Goal: Transaction & Acquisition: Purchase product/service

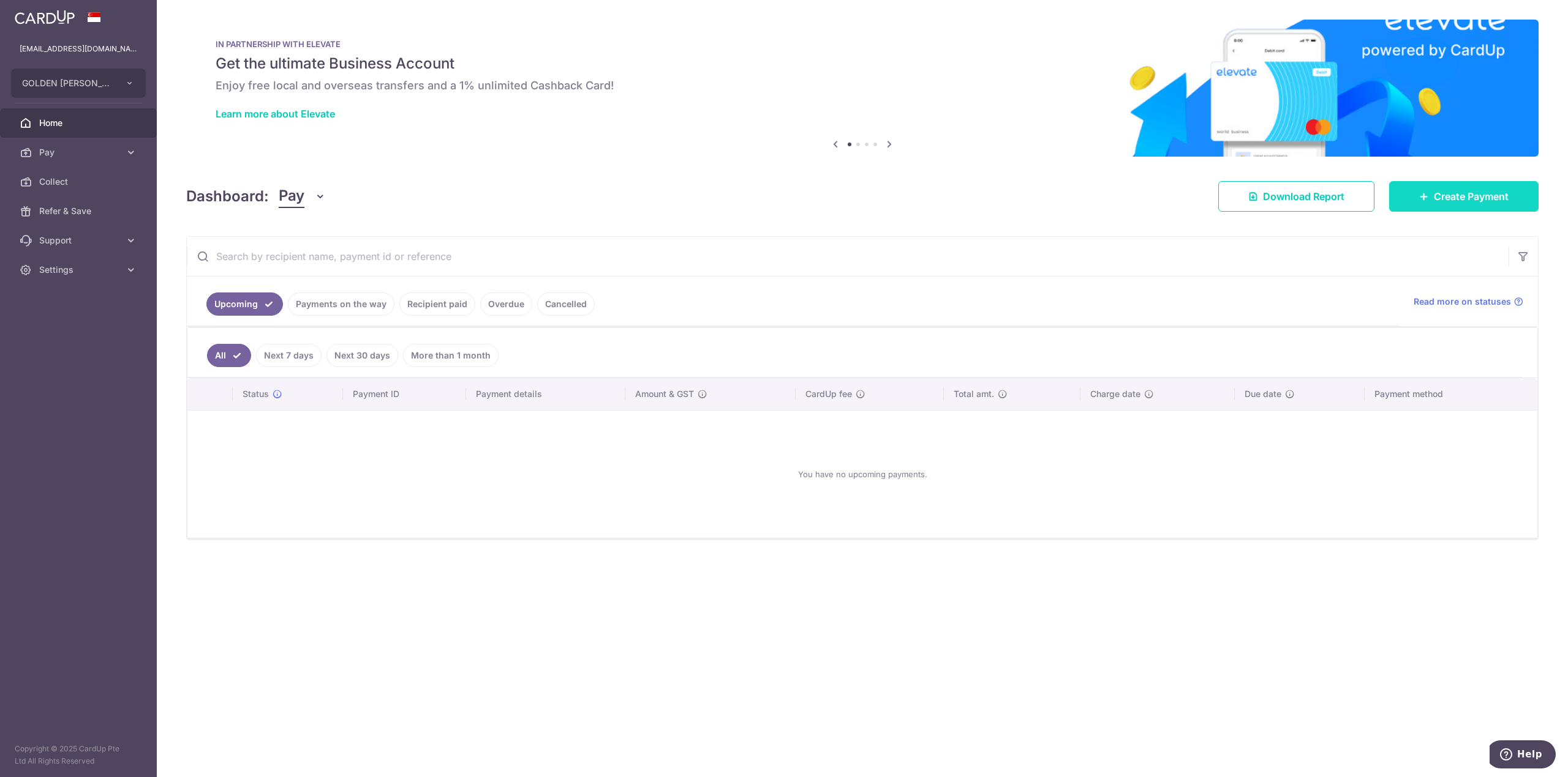
click at [1409, 204] on link "Create Payment" at bounding box center [1464, 196] width 149 height 31
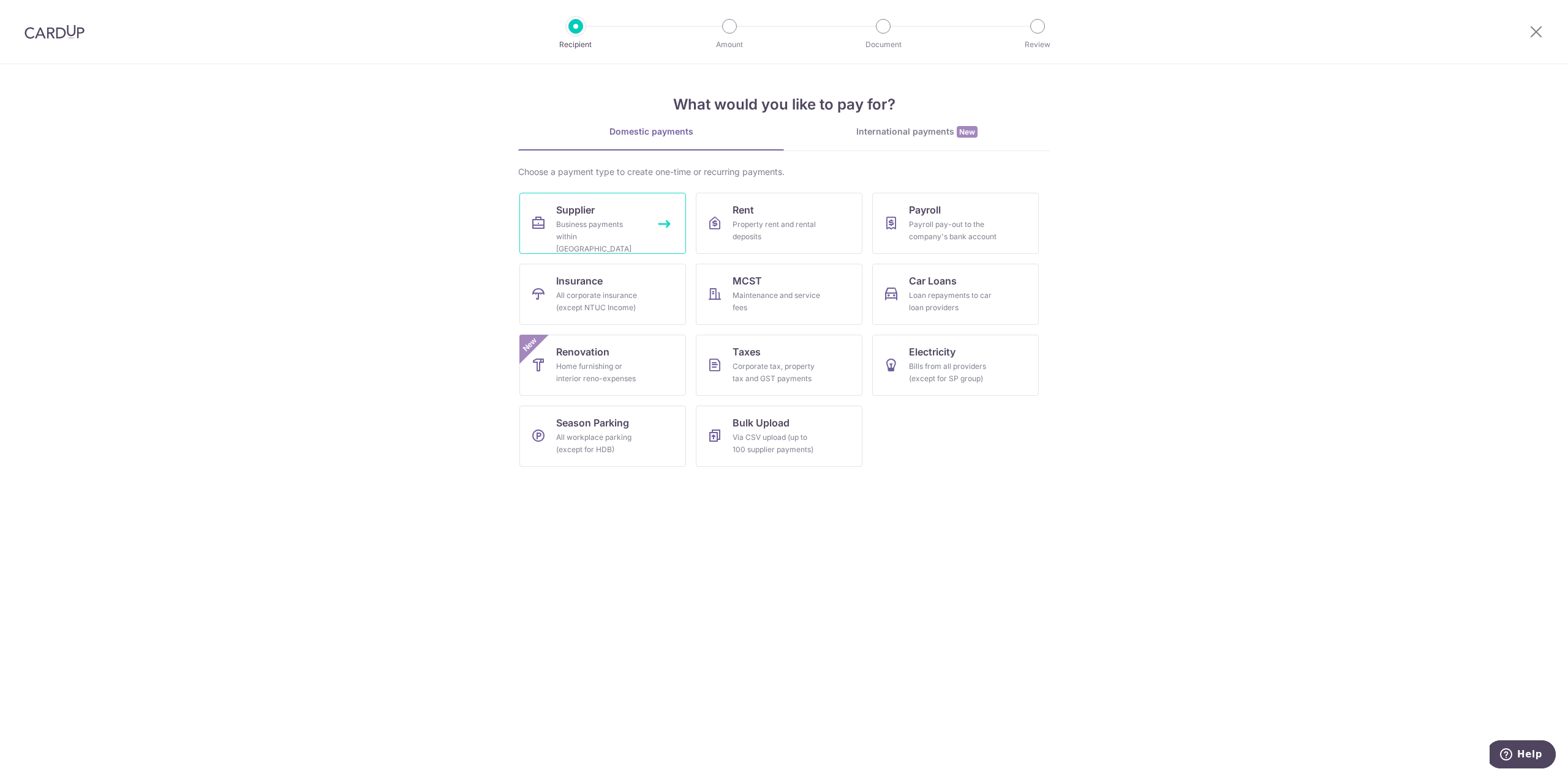
click at [661, 231] on link "Supplier Business payments within Singapore" at bounding box center [603, 223] width 166 height 61
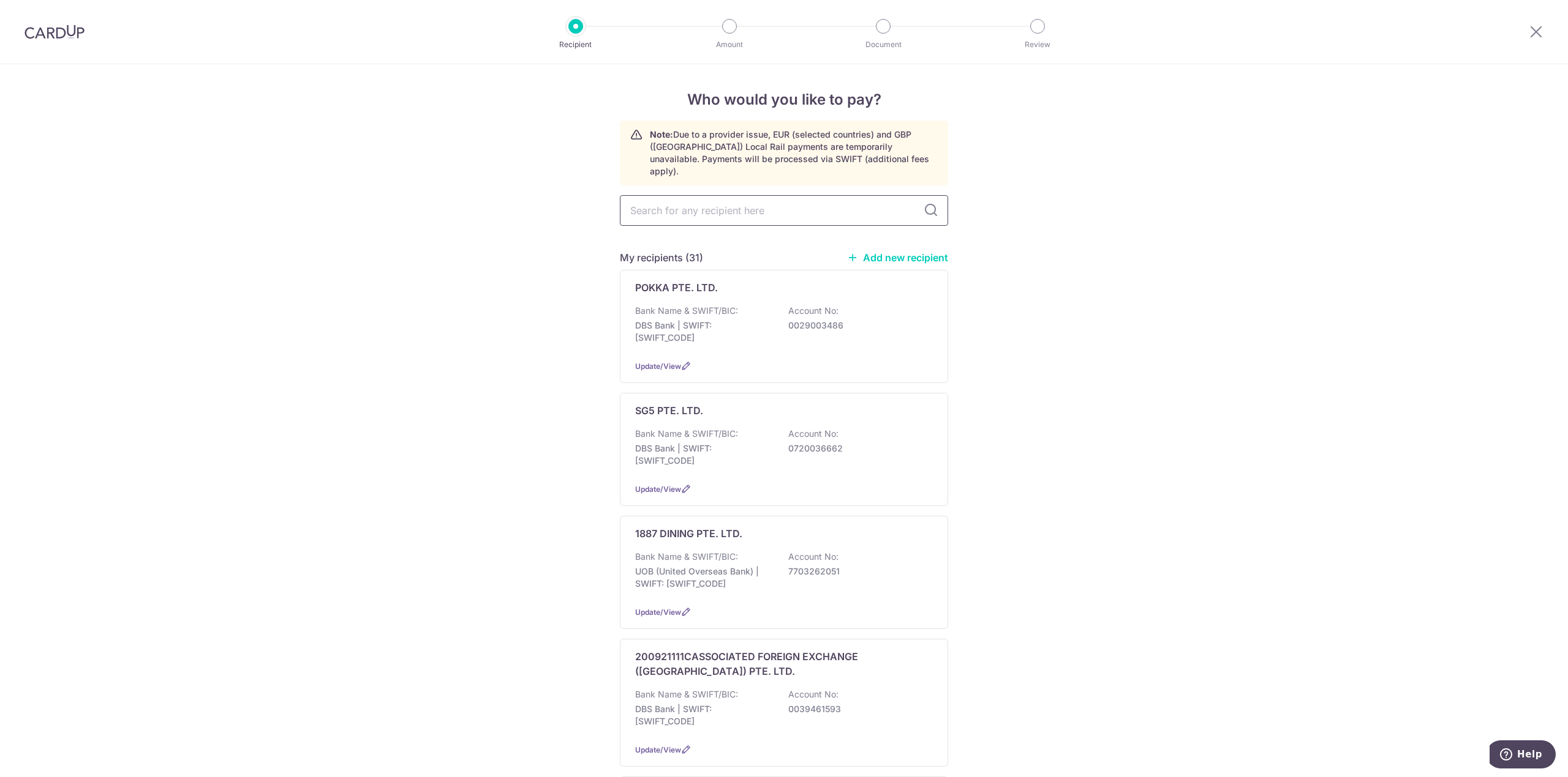
click at [713, 196] on input "text" at bounding box center [784, 211] width 328 height 31
type input "sg5"
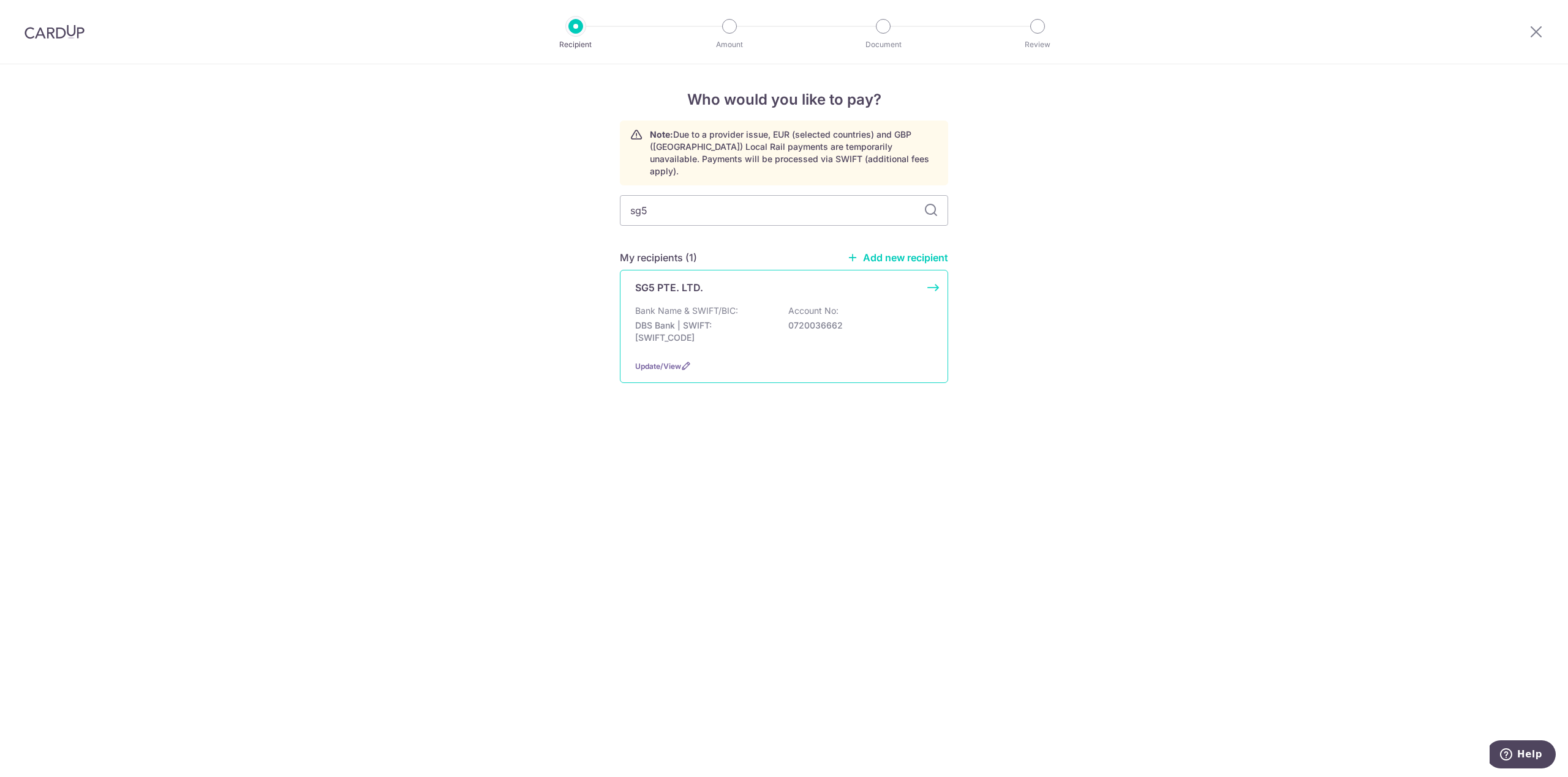
click at [804, 305] on p "Account No:" at bounding box center [813, 311] width 50 height 12
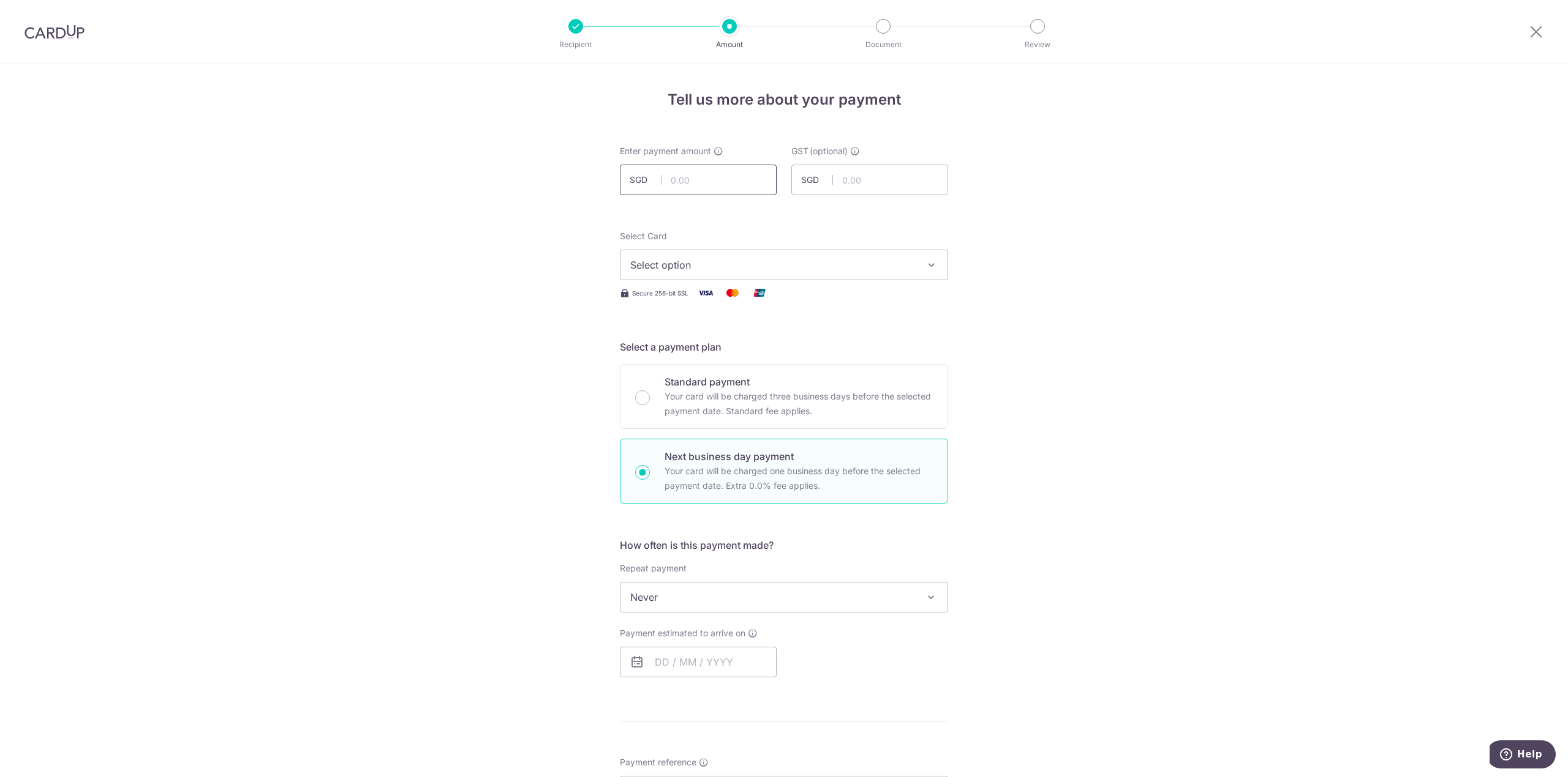
click at [701, 189] on input "text" at bounding box center [697, 180] width 156 height 31
drag, startPoint x: 717, startPoint y: 186, endPoint x: 690, endPoint y: 183, distance: 27.2
click at [690, 183] on input "5,992.00" at bounding box center [697, 180] width 156 height 31
type input "5,992.50"
click at [906, 169] on input "text" at bounding box center [869, 180] width 156 height 31
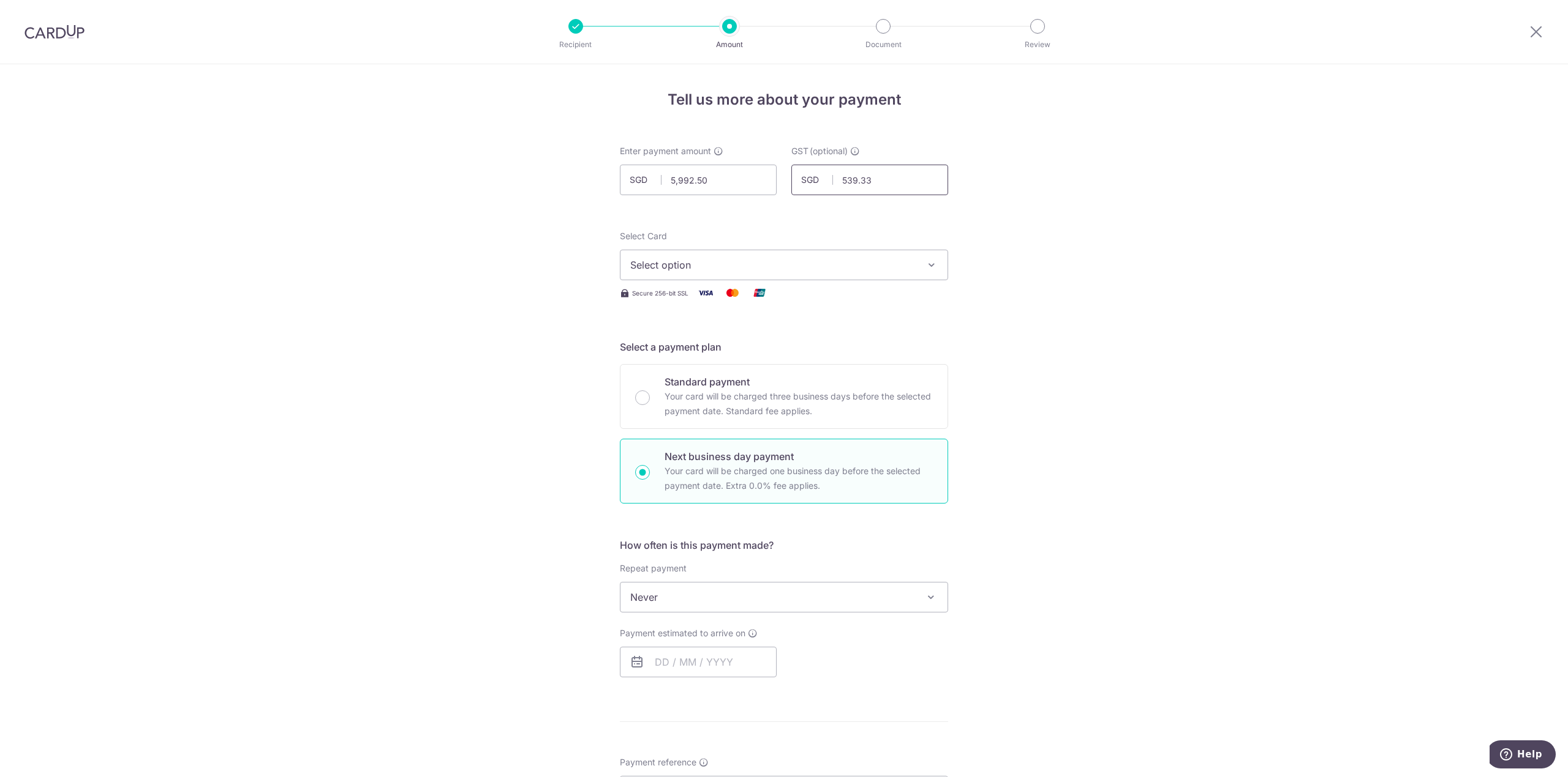
type input "539.33"
click at [824, 262] on span "Select option" at bounding box center [773, 265] width 285 height 15
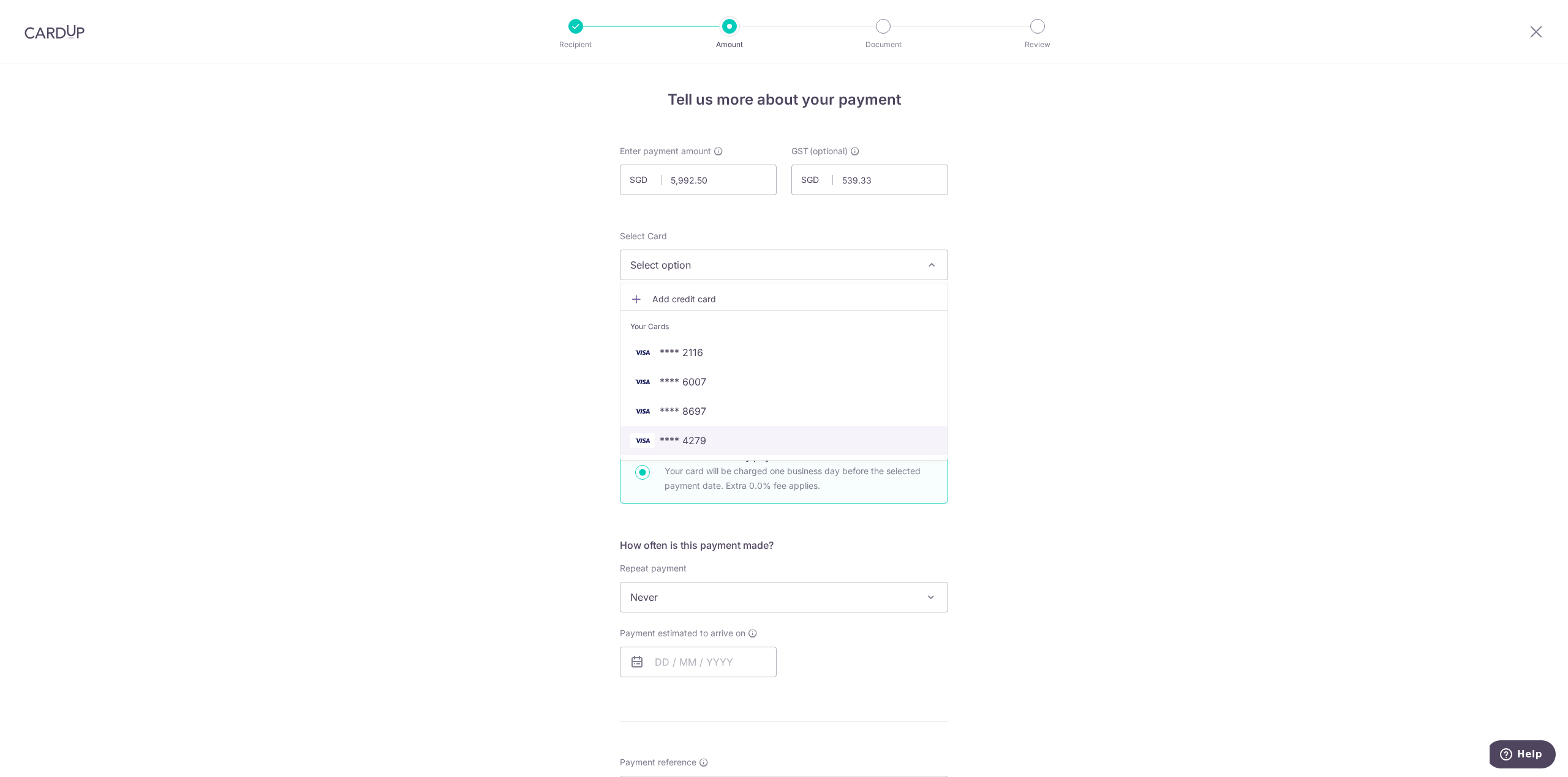
click at [739, 434] on span "**** 4279" at bounding box center [784, 440] width 307 height 15
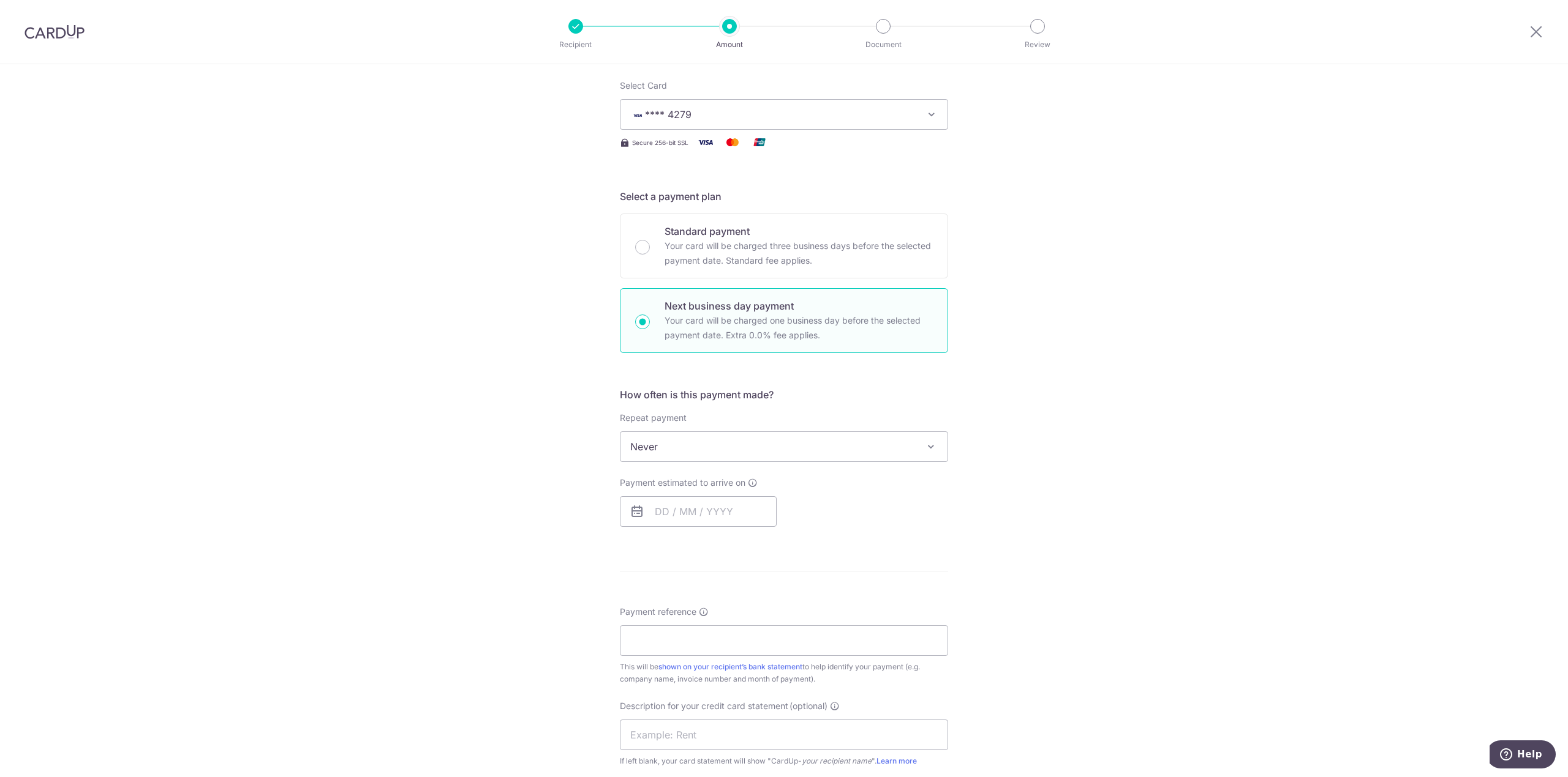
scroll to position [327, 0]
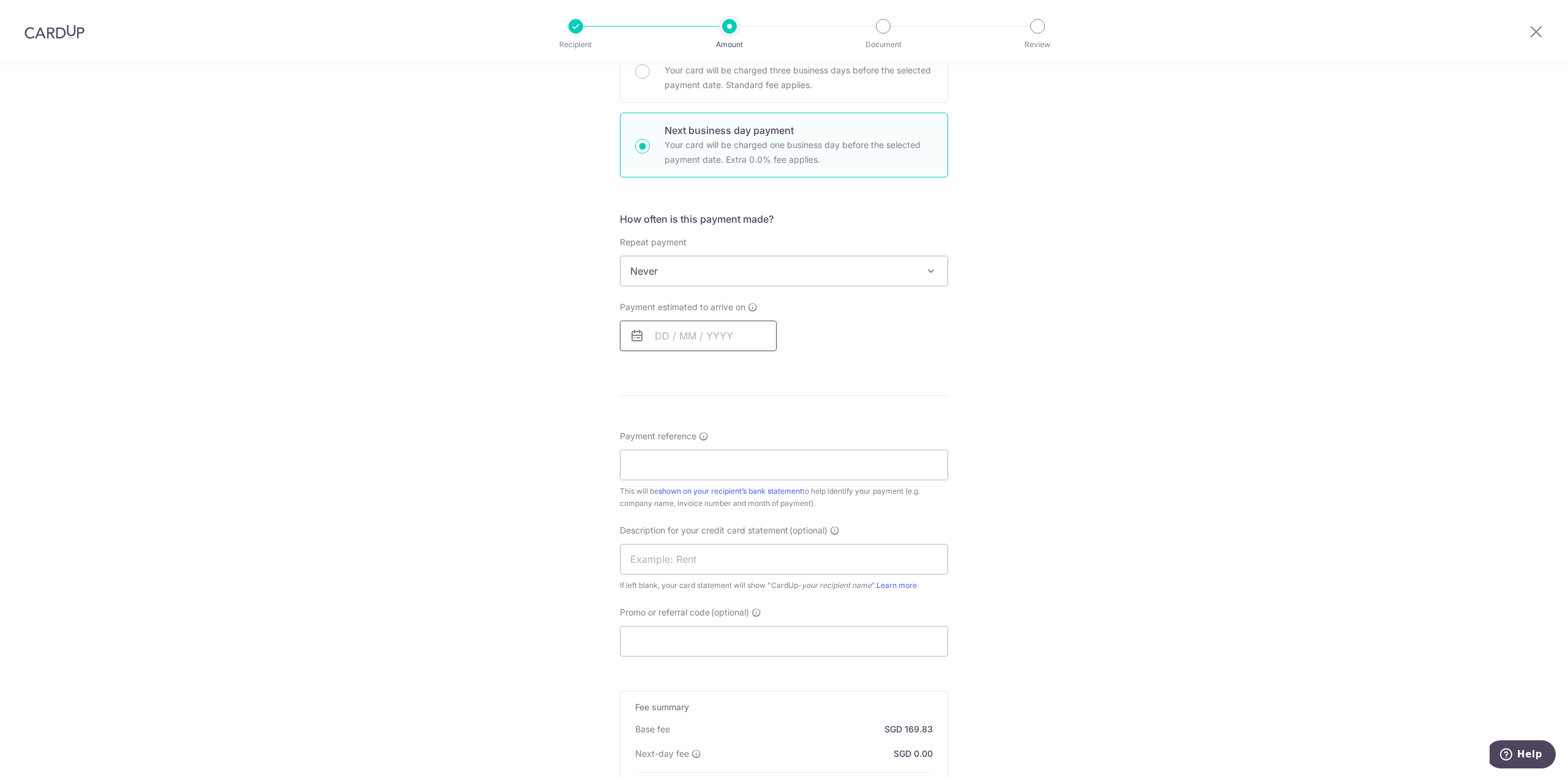
drag, startPoint x: 727, startPoint y: 355, endPoint x: 730, endPoint y: 336, distance: 19.2
click at [730, 346] on div "How often is this payment made? Repeat payment Never Every week Every month Eve…" at bounding box center [784, 286] width 328 height 149
drag, startPoint x: 730, startPoint y: 336, endPoint x: 733, endPoint y: 343, distance: 7.6
click at [733, 338] on input "text" at bounding box center [697, 337] width 156 height 31
click at [744, 473] on link "16" at bounding box center [742, 471] width 19 height 19
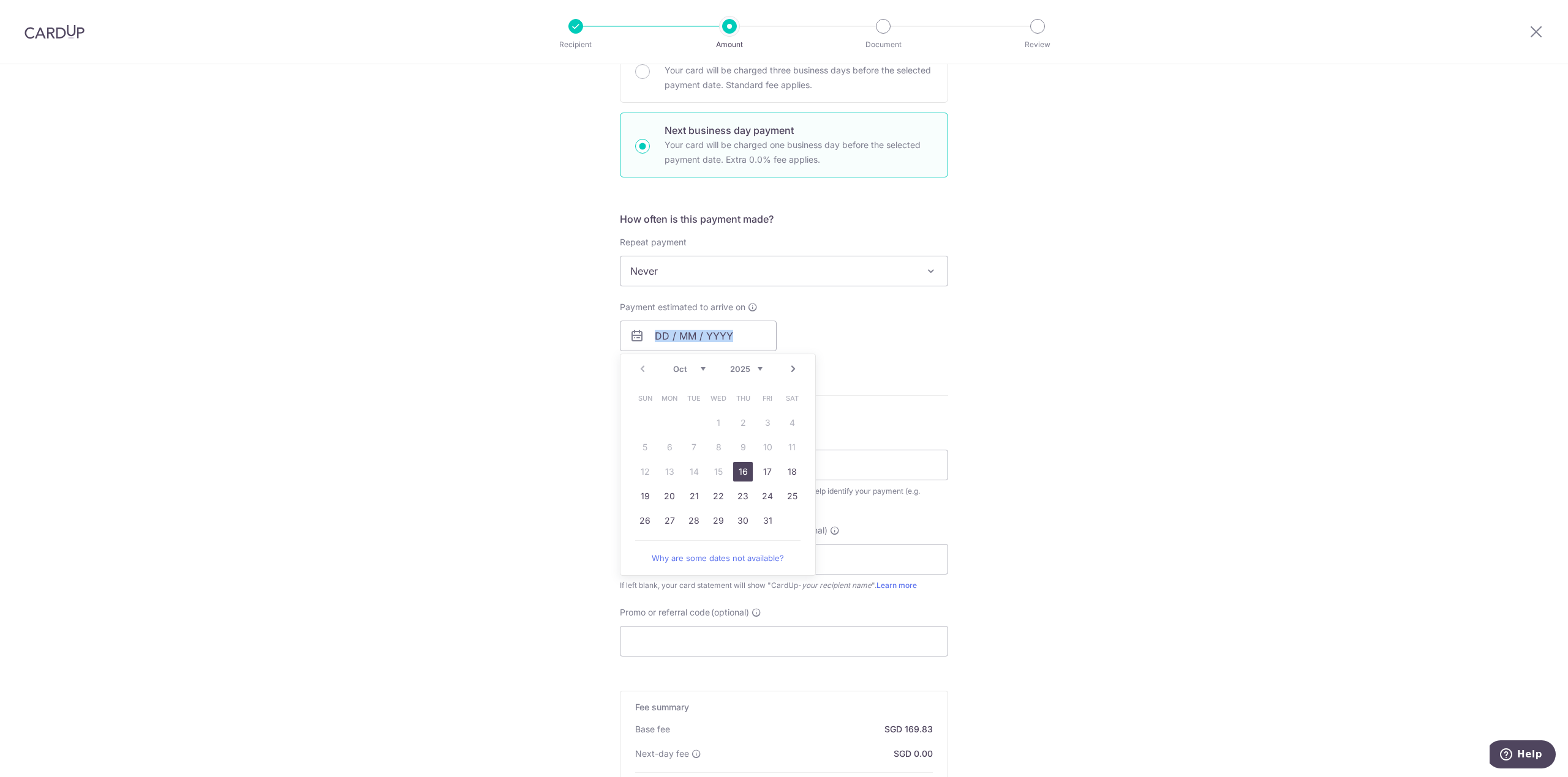
click at [947, 404] on div "Tell us more about your payment Enter payment amount SGD 5,992.50 5992.50 GST (…" at bounding box center [784, 353] width 1568 height 1231
click at [0, 0] on p "Payment due and charge dates may be adjusted if it falls on weekends or public …" at bounding box center [0, 0] width 0 height 0
type input "[DATE]"
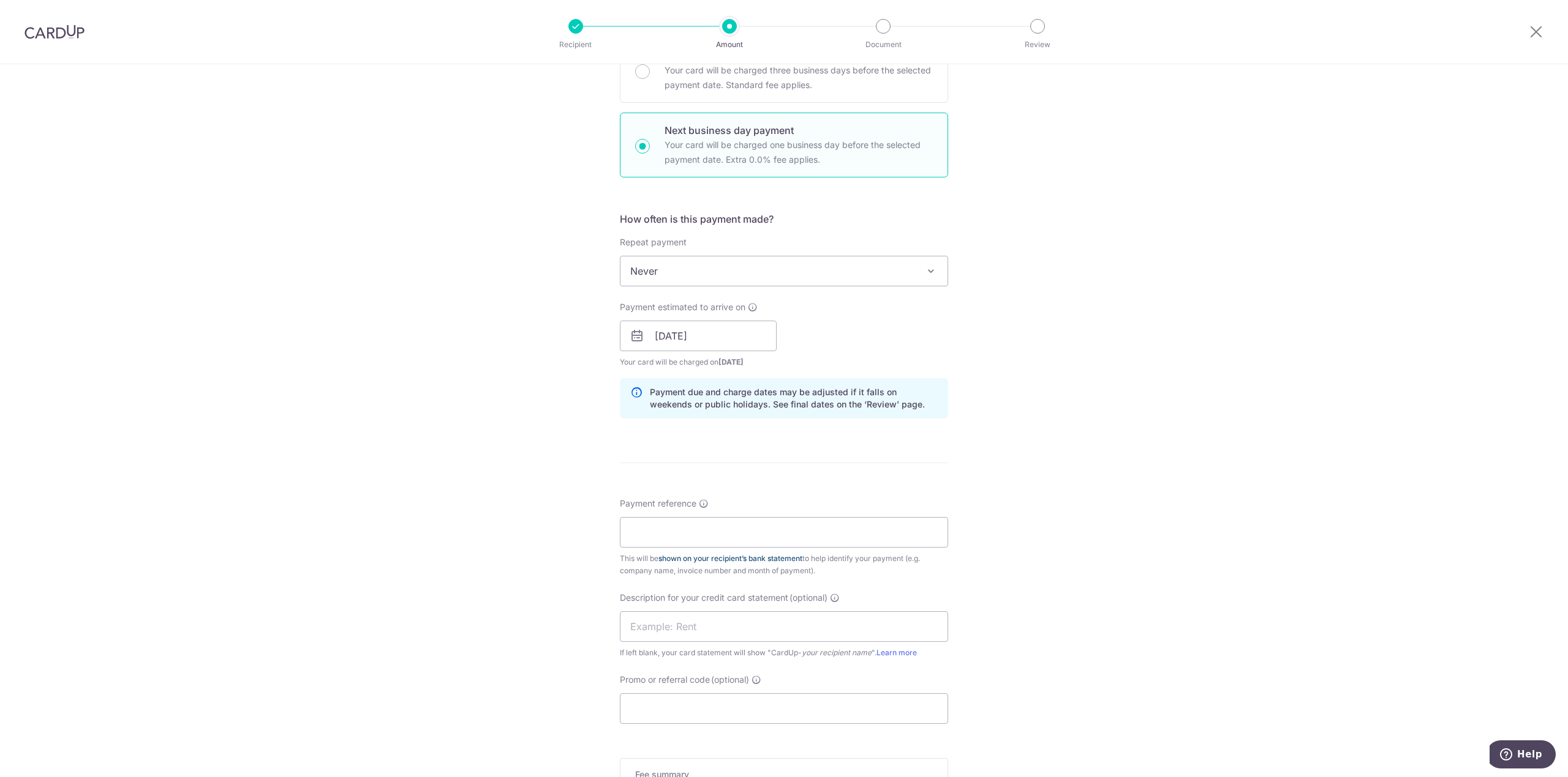
click at [666, 556] on link "shown on your recipient’s bank statement" at bounding box center [730, 558] width 144 height 9
click at [728, 523] on input "Payment reference" at bounding box center [784, 533] width 328 height 31
click at [807, 530] on input "SIN-2516" at bounding box center [784, 533] width 328 height 31
type input "SIN-25164196"
click at [667, 735] on form "Enter payment amount SGD 5,992.50 5992.50 GST (optional) SGD 539.33 539.33 Sele…" at bounding box center [784, 399] width 328 height 1160
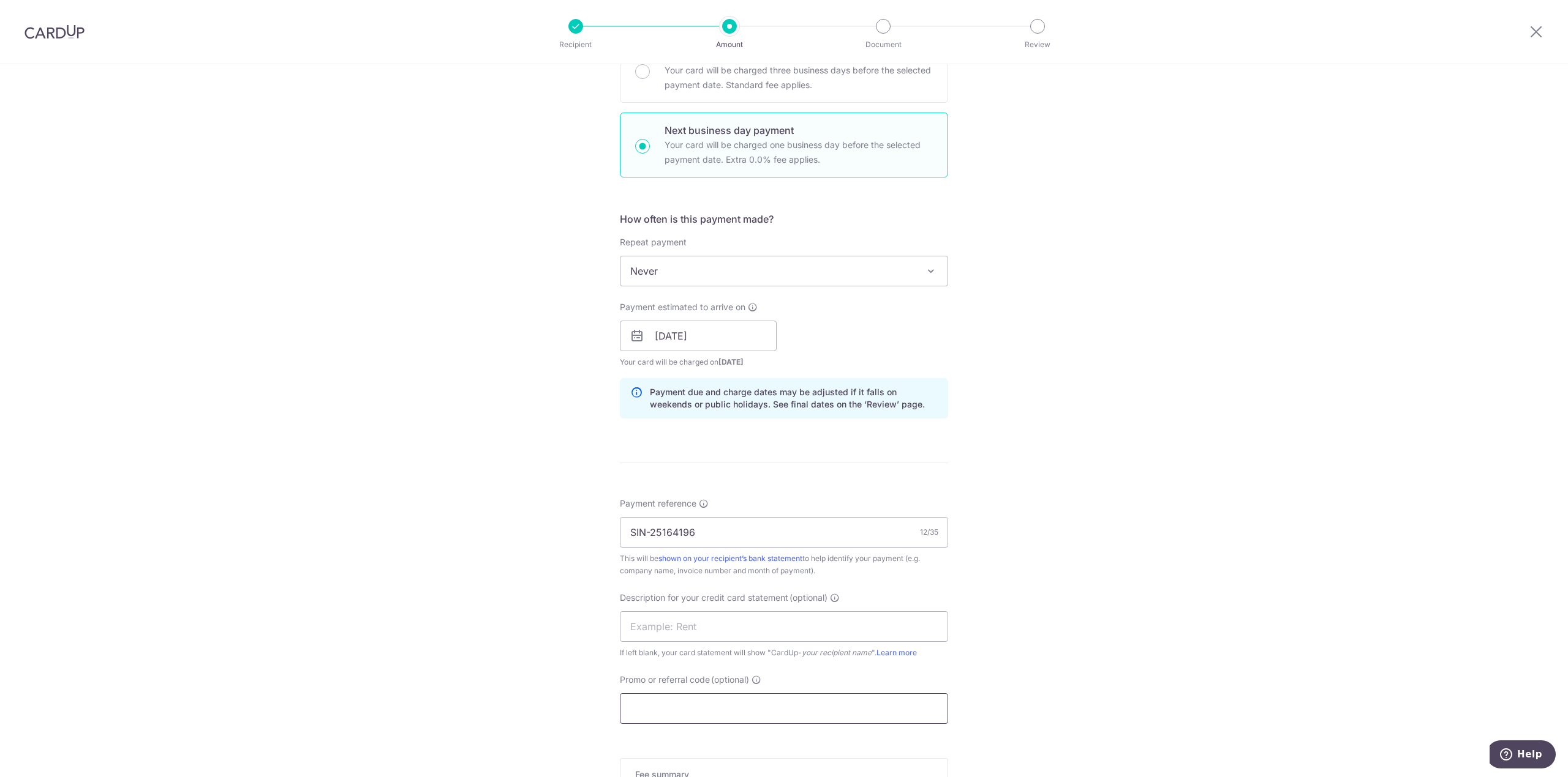
click at [667, 723] on input "Promo or referral code (optional)" at bounding box center [784, 709] width 328 height 31
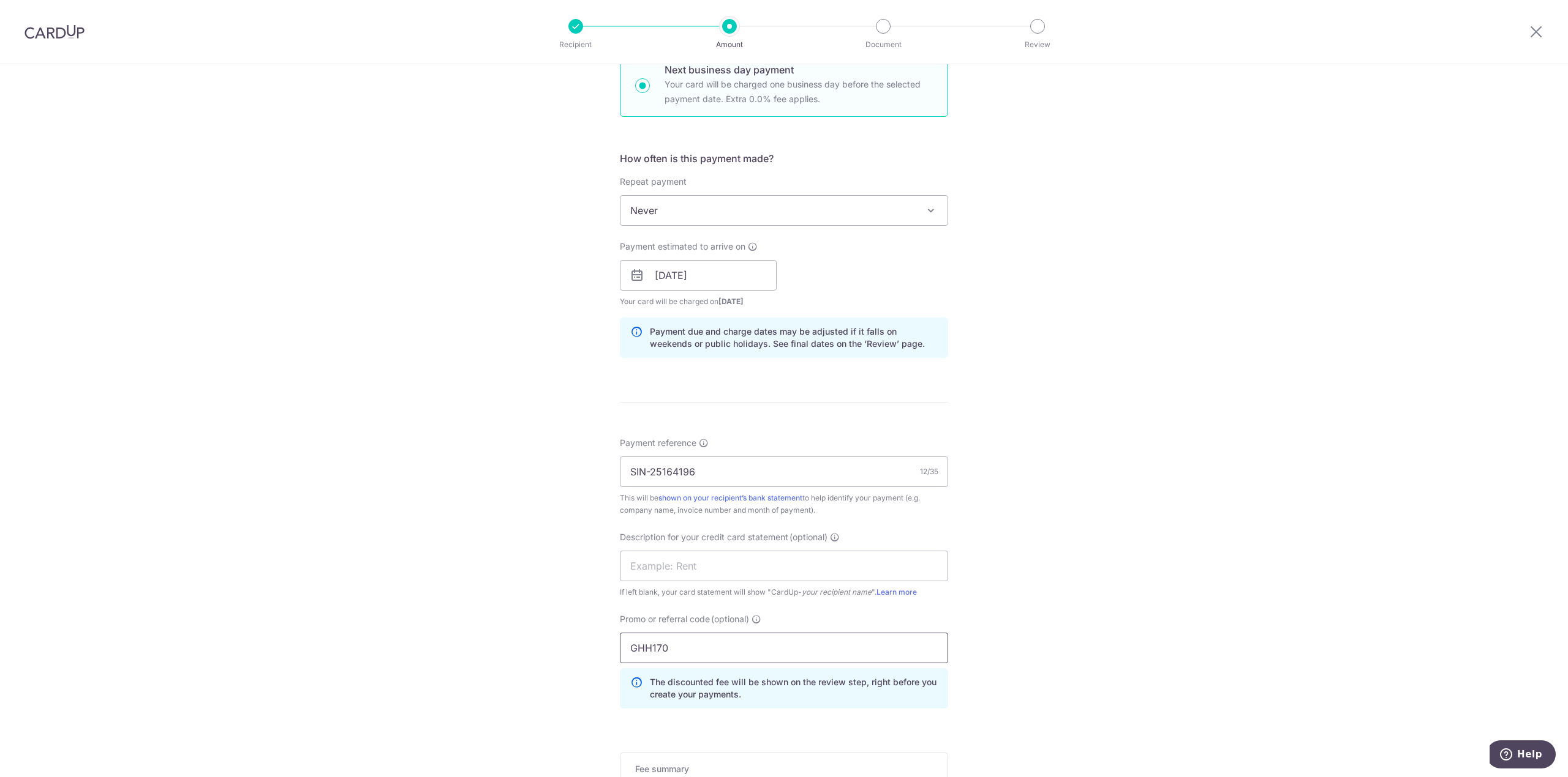
scroll to position [644, 0]
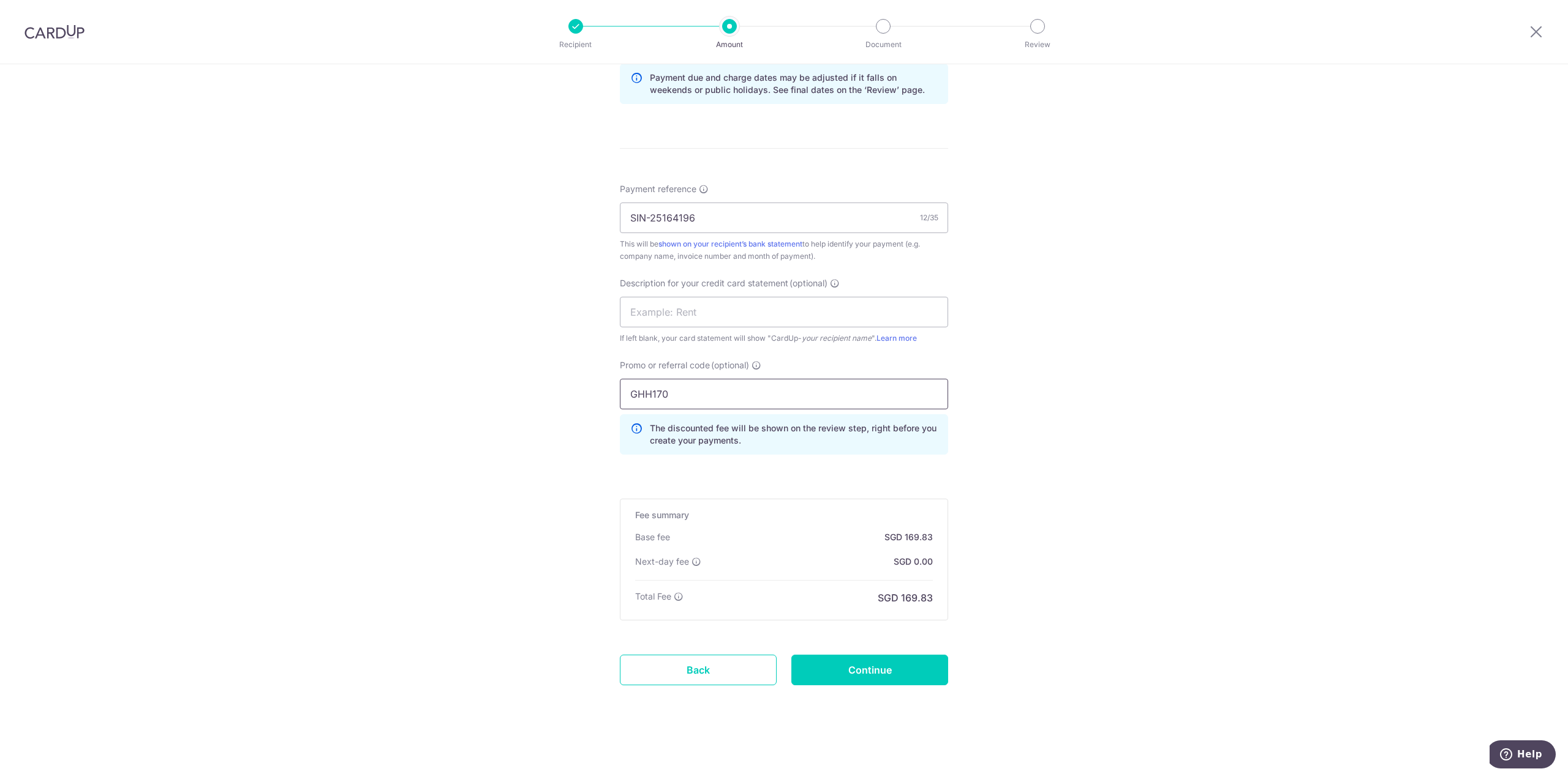
type input "GHH170"
click at [858, 695] on form "Enter payment amount SGD 5,992.50 5992.50 GST (optional) SGD 539.33 539.33 Sele…" at bounding box center [784, 112] width 328 height 1216
click at [855, 668] on input "Continue" at bounding box center [869, 670] width 156 height 31
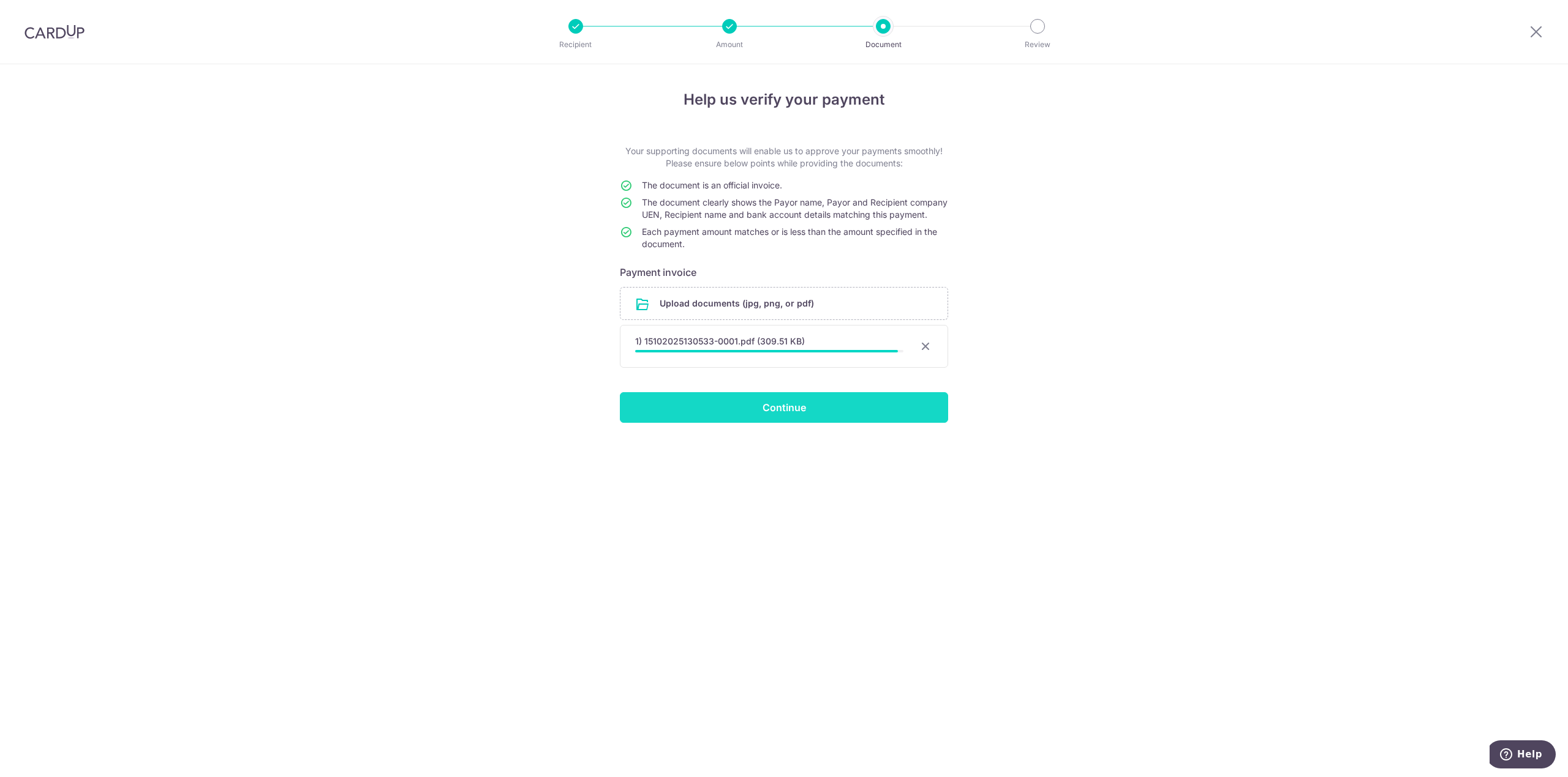
click at [891, 417] on input "Continue" at bounding box center [784, 408] width 328 height 31
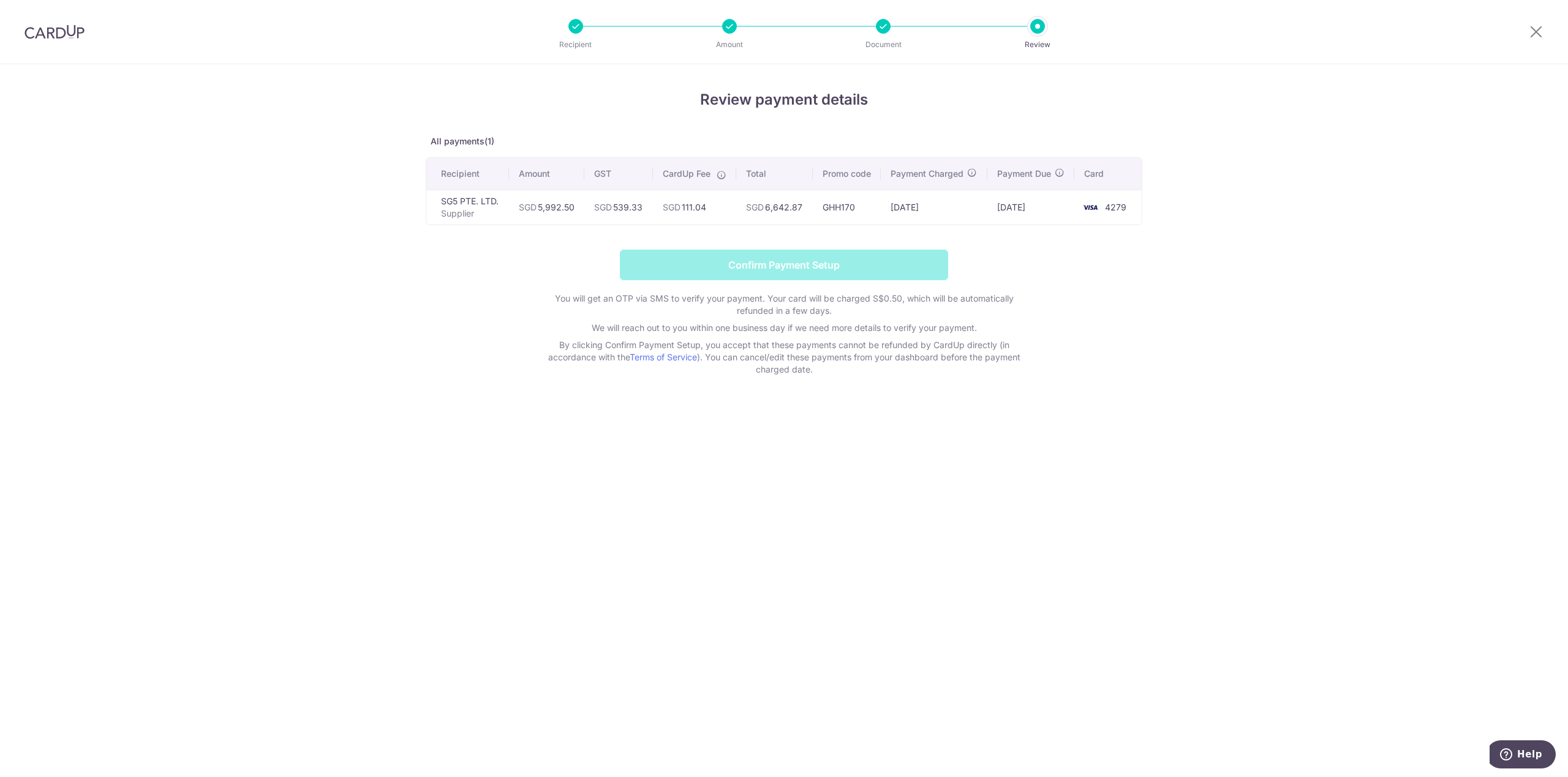
click at [904, 267] on form "Confirm Payment Setup You will get an OTP via SMS to verify your payment. Your …" at bounding box center [784, 313] width 717 height 126
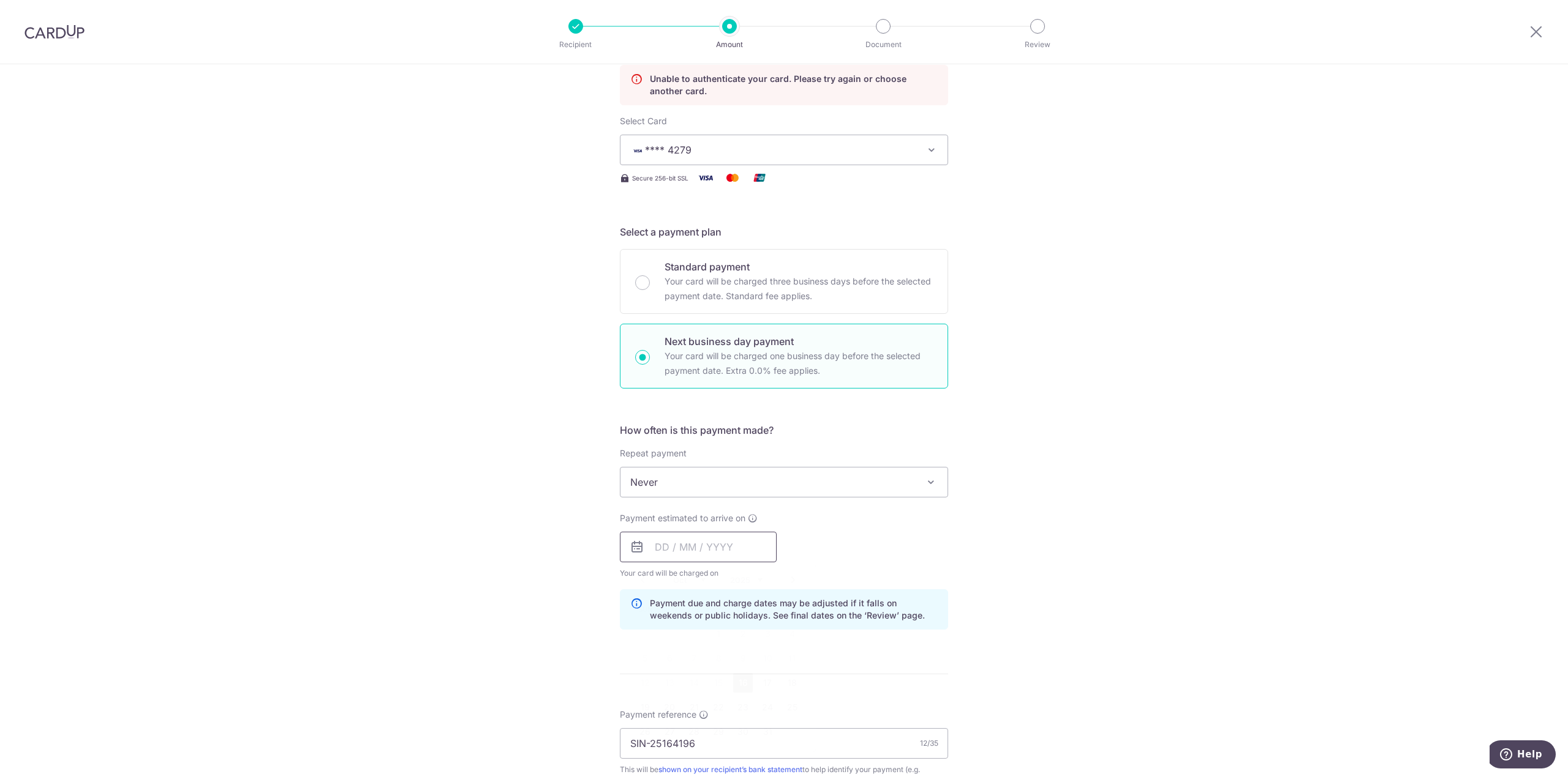
click at [721, 561] on input "text" at bounding box center [697, 548] width 156 height 31
click at [742, 691] on link "16" at bounding box center [742, 682] width 19 height 19
type input "[DATE]"
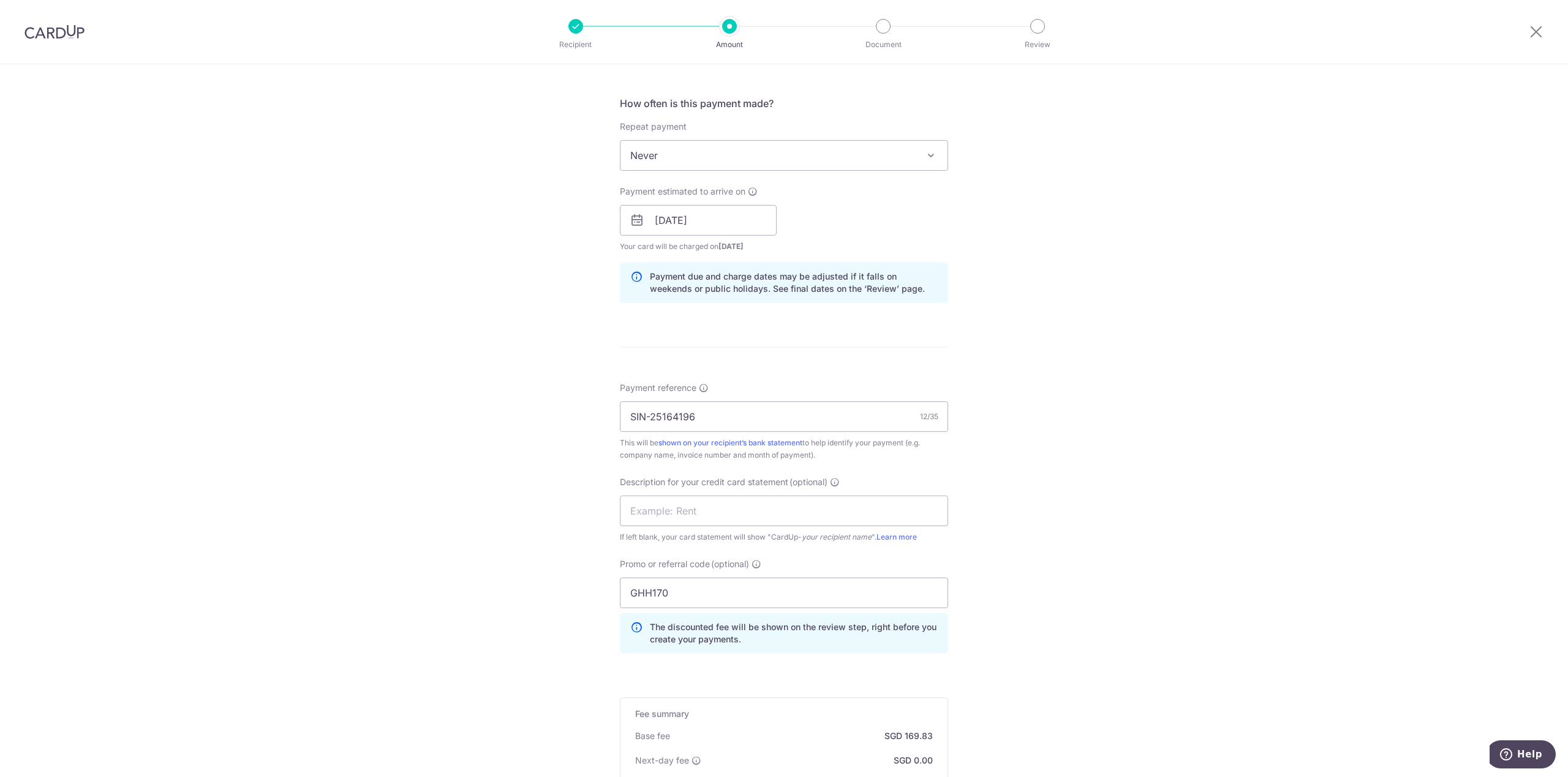
scroll to position [694, 0]
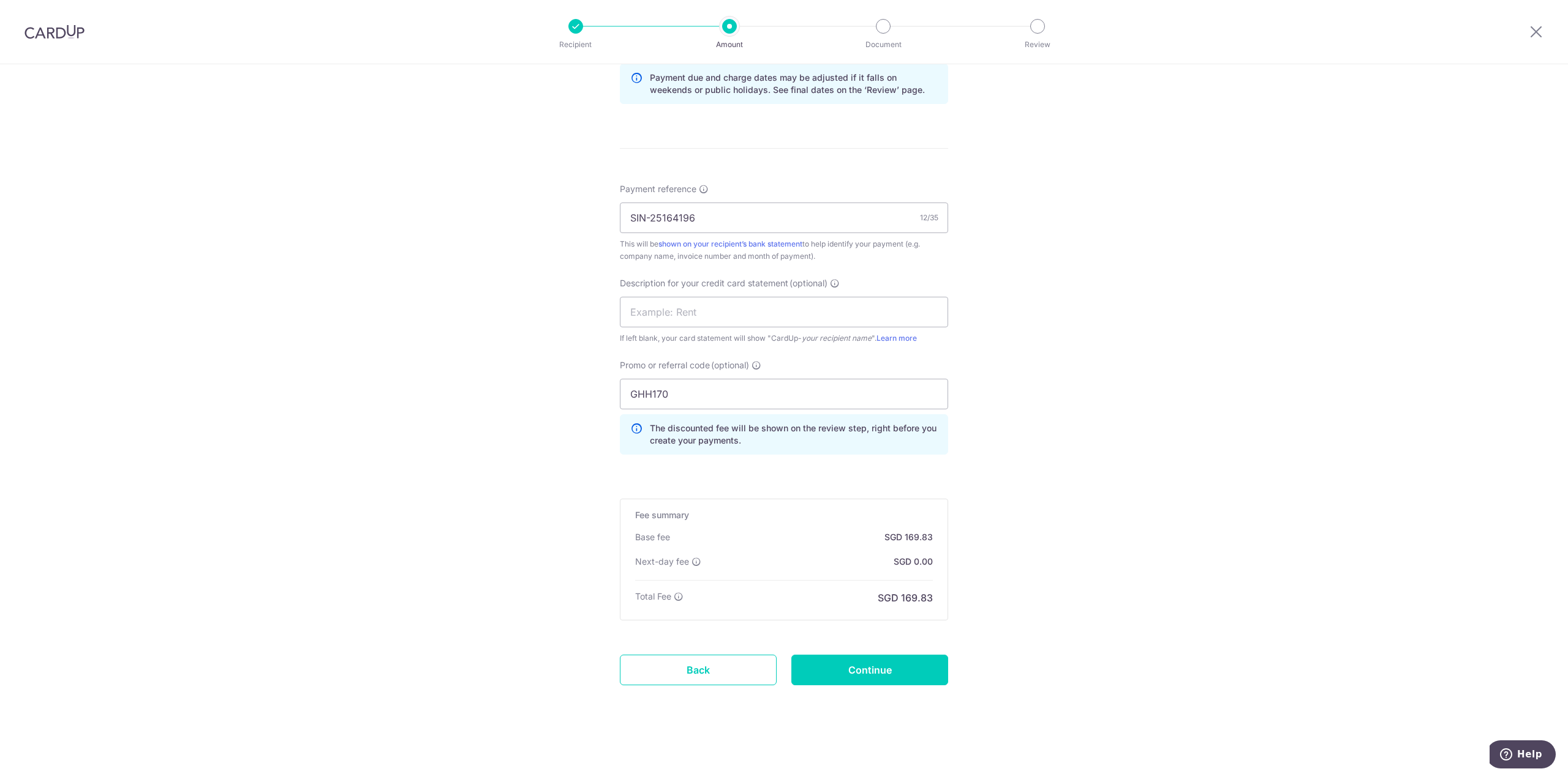
click at [861, 691] on form "Enter payment amount SGD 5,992.50 5992.50 GST (optional) SGD 539.33 539.33 Unab…" at bounding box center [784, 87] width 328 height 1266
click at [862, 685] on input "Continue" at bounding box center [869, 670] width 156 height 31
click at [865, 678] on div "Continue" at bounding box center [869, 670] width 172 height 31
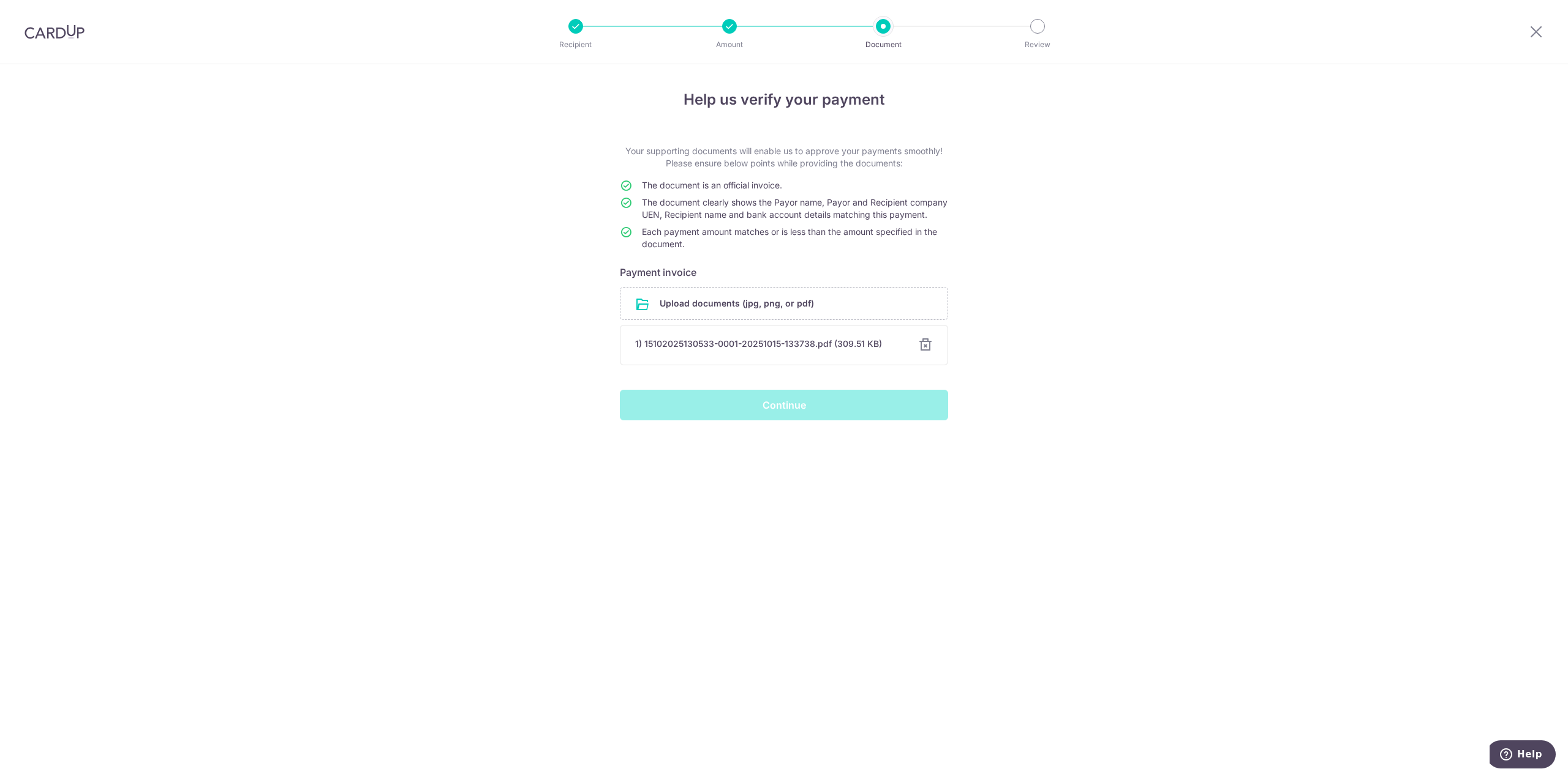
drag, startPoint x: 0, startPoint y: 0, endPoint x: 865, endPoint y: 422, distance: 962.4
click at [865, 420] on div "Continue" at bounding box center [784, 405] width 343 height 31
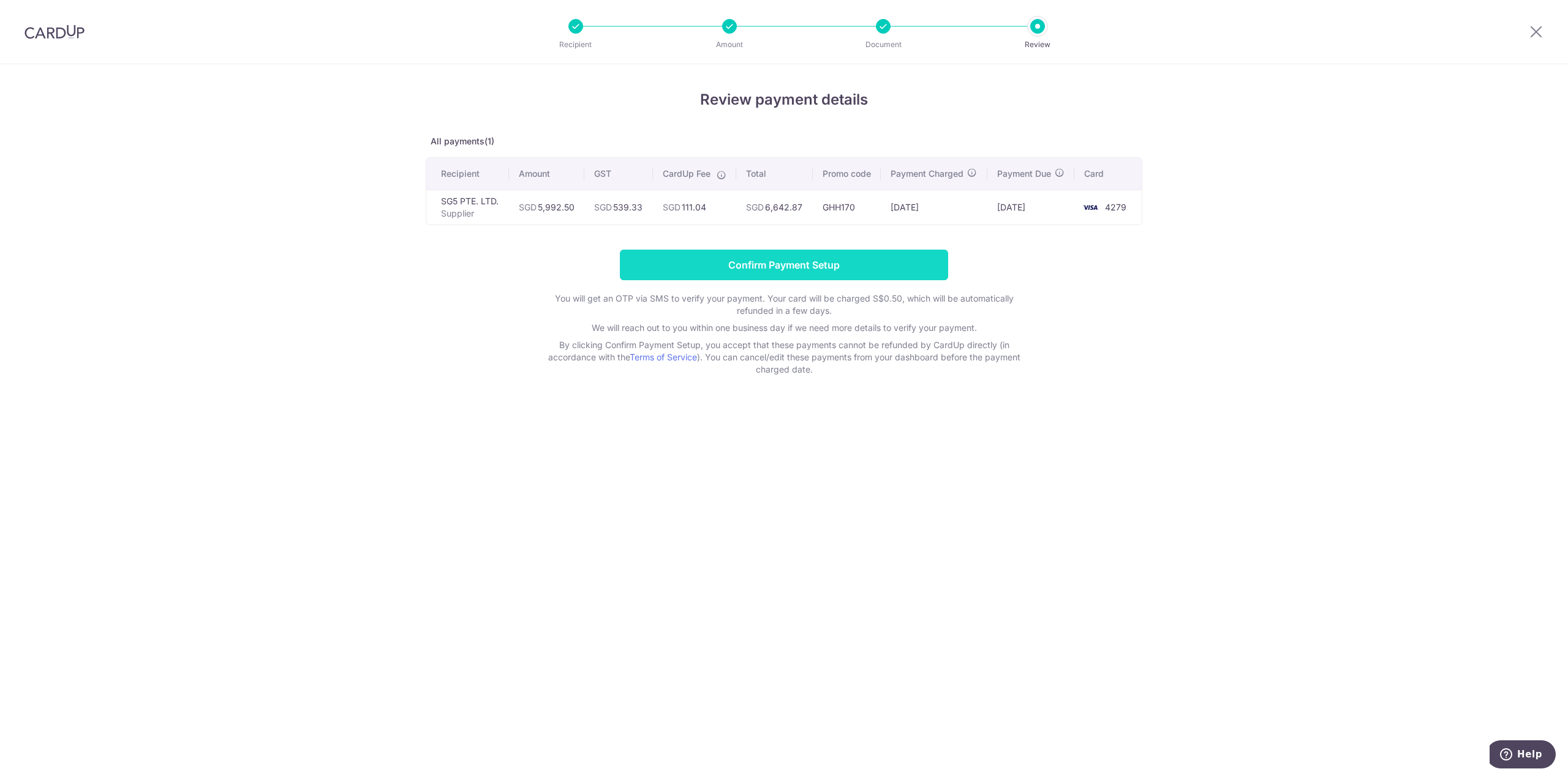
click at [903, 280] on input "Confirm Payment Setup" at bounding box center [784, 265] width 328 height 31
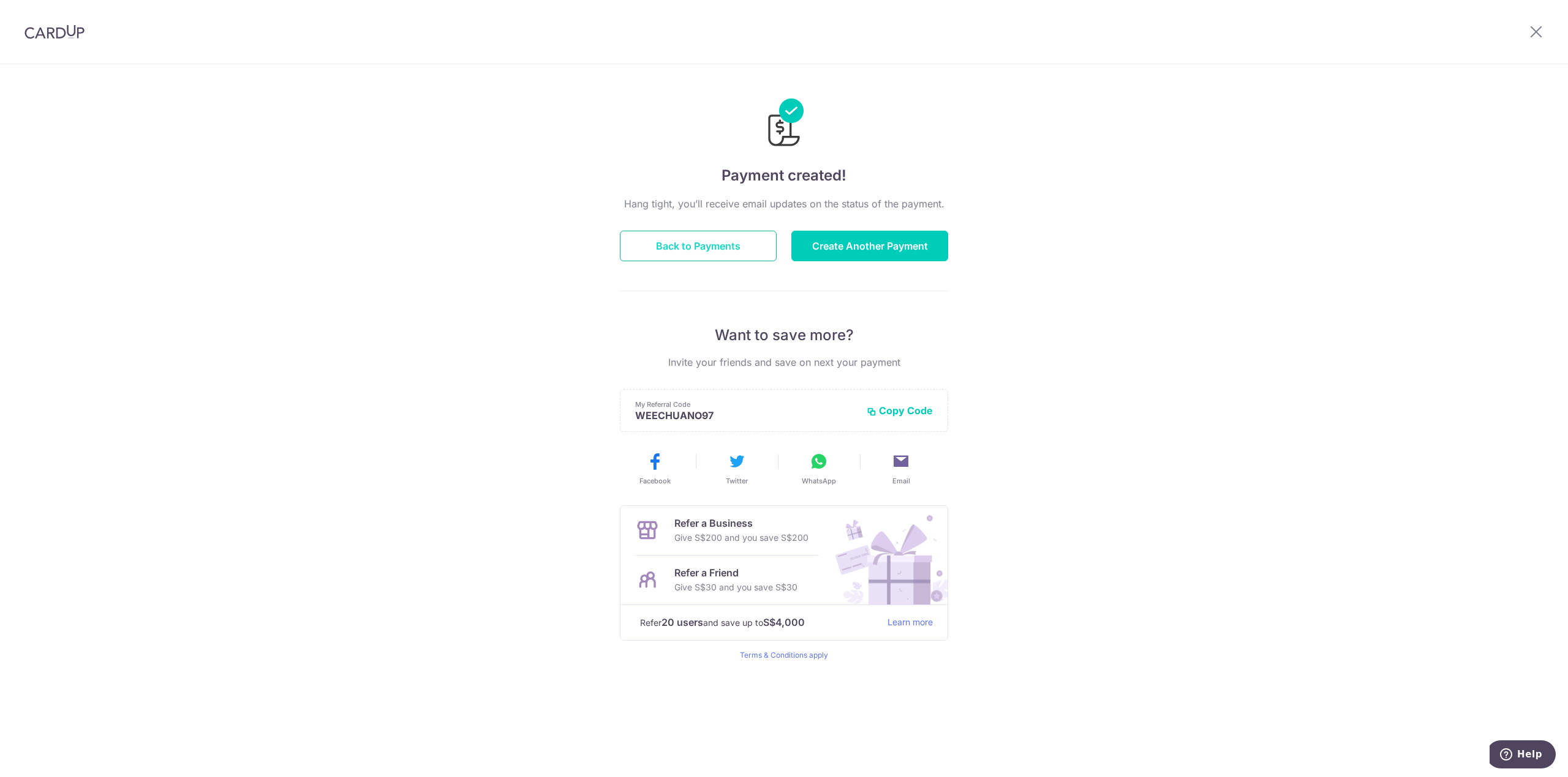
click at [762, 250] on button "Back to Payments" at bounding box center [697, 246] width 156 height 31
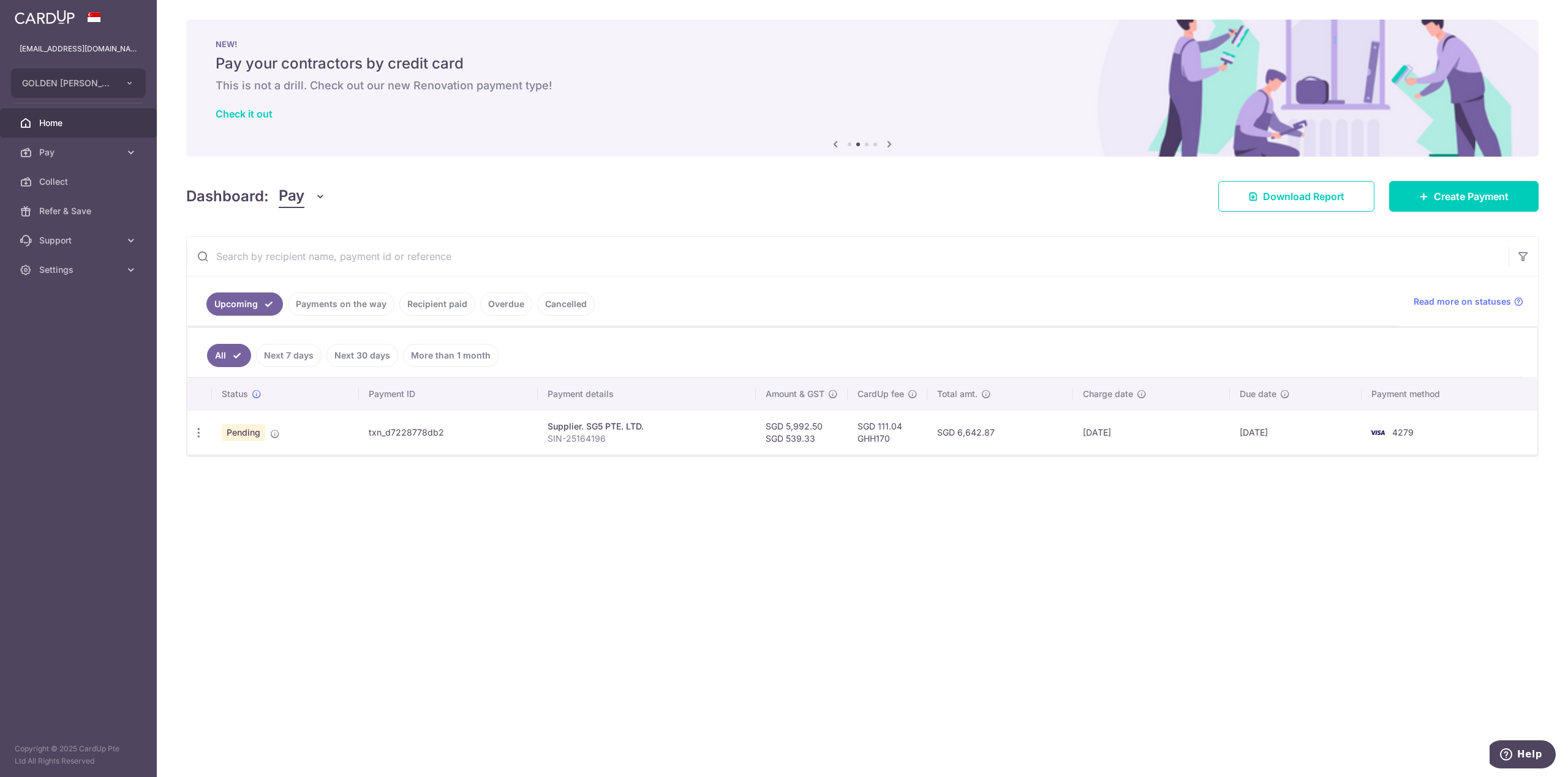
click at [59, 130] on link "Home" at bounding box center [78, 123] width 156 height 29
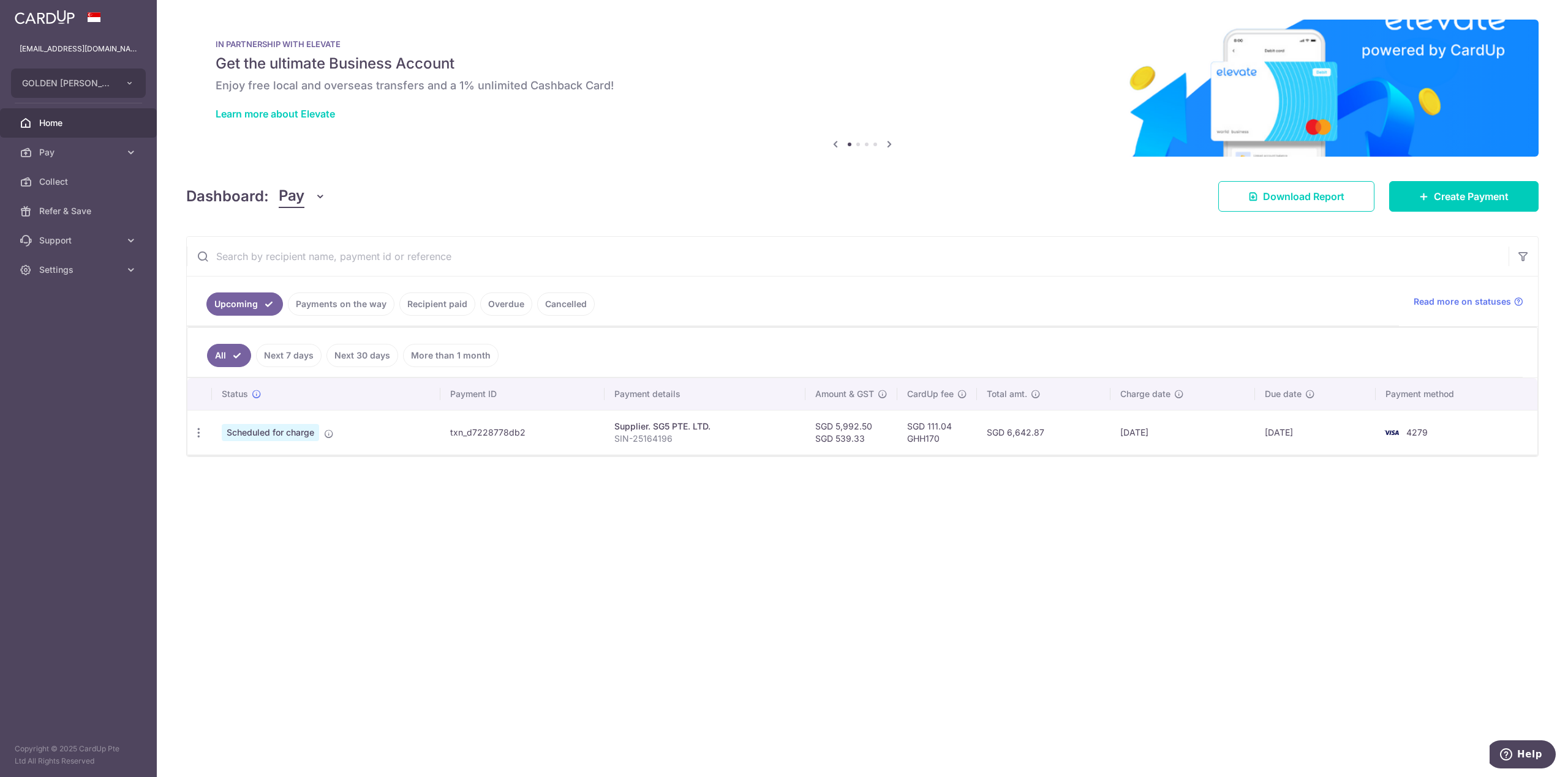
drag, startPoint x: 1097, startPoint y: 444, endPoint x: 438, endPoint y: 424, distance: 659.3
click at [438, 424] on tr "Update payment Cancel payment Scheduled for charge txn_d7228778db2 Supplier. SG…" at bounding box center [862, 433] width 1350 height 45
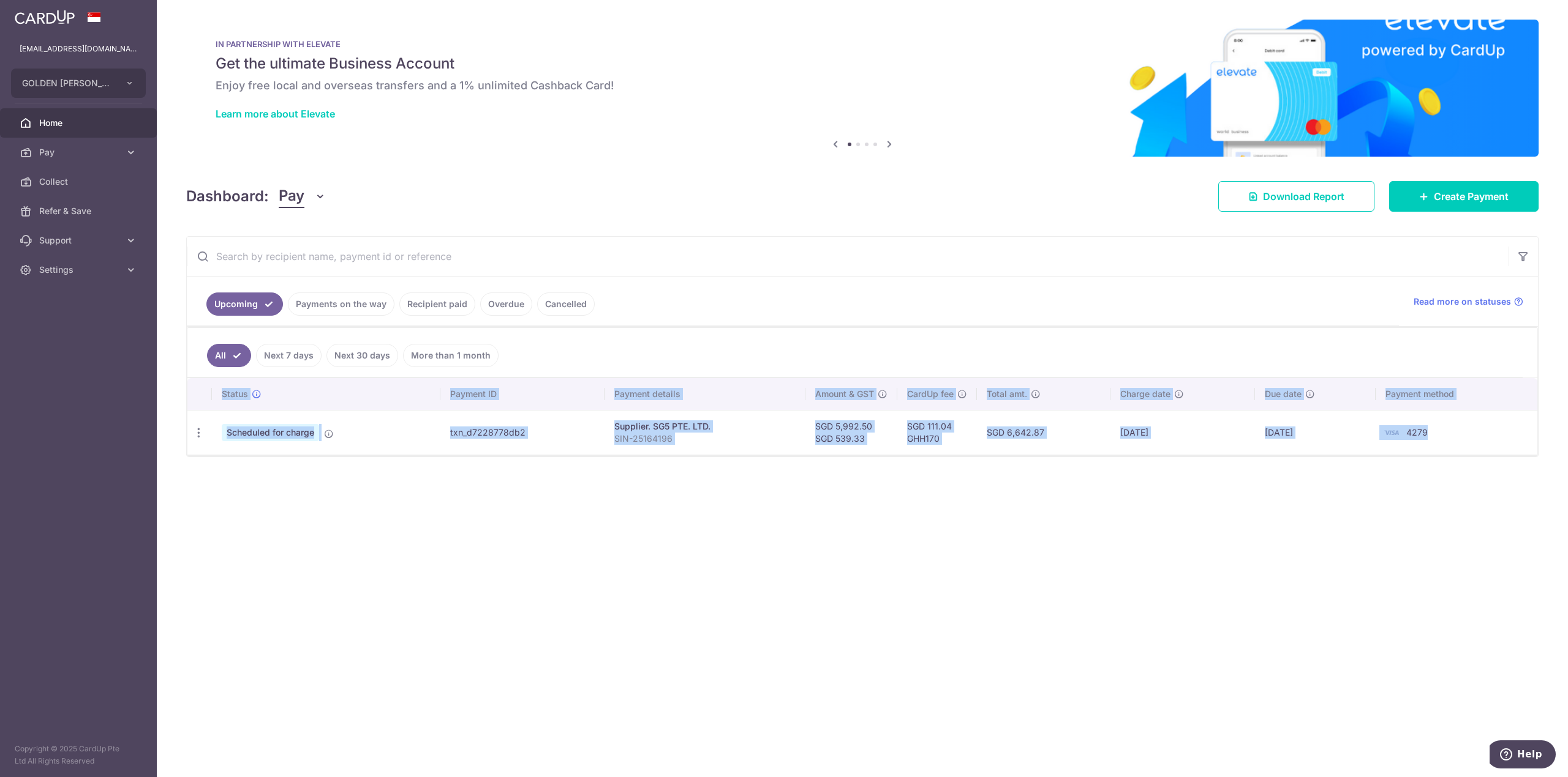
drag, startPoint x: 1476, startPoint y: 431, endPoint x: 182, endPoint y: 397, distance: 1294.4
click at [187, 395] on table "Status Payment ID Payment details Amount & GST CardUp fee Total amt. Charge dat…" at bounding box center [862, 416] width 1350 height 76
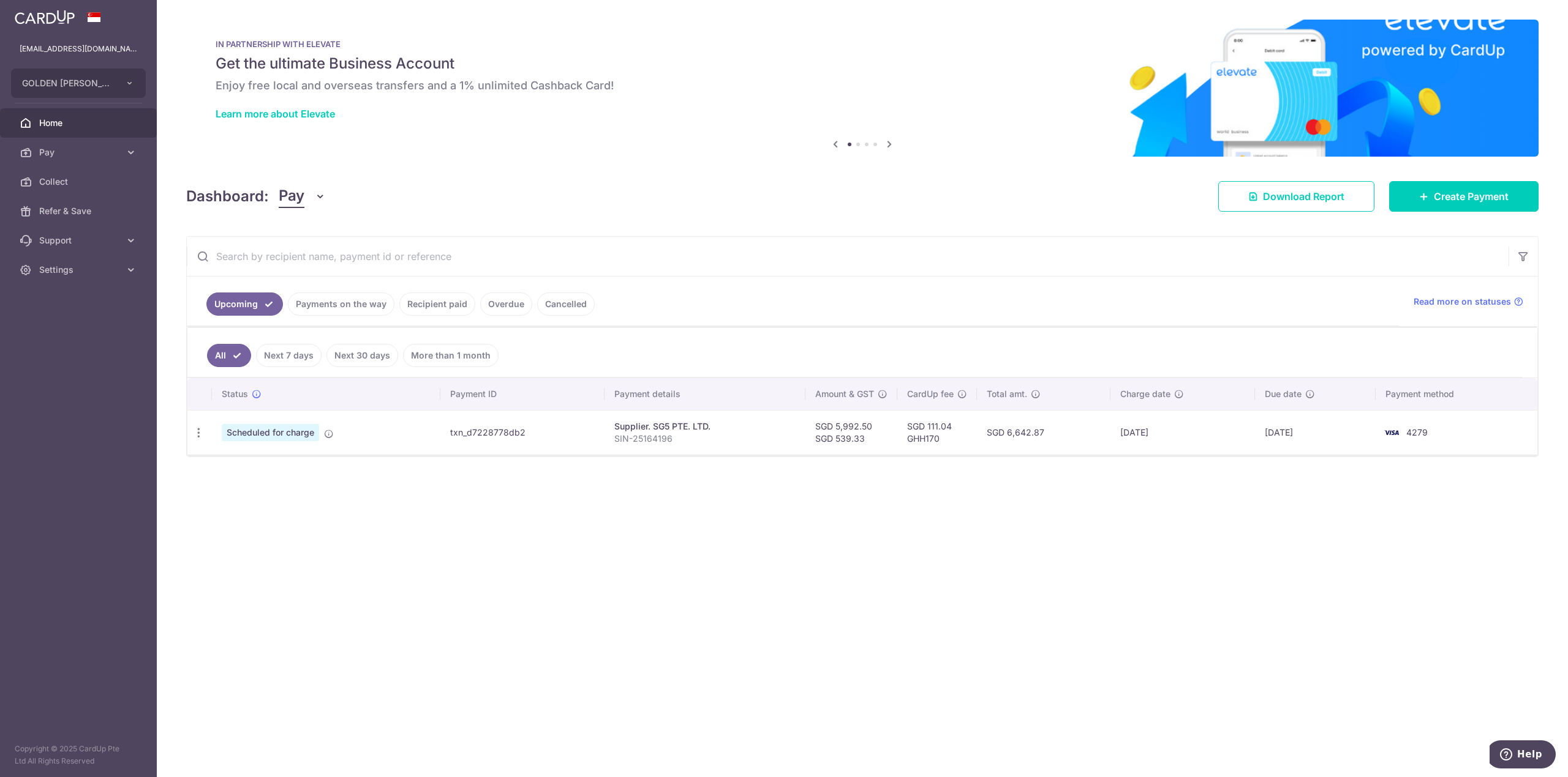
click at [180, 394] on div "× Pause Schedule Pause all future payments in this series Pause just this one p…" at bounding box center [861, 388] width 1411 height 777
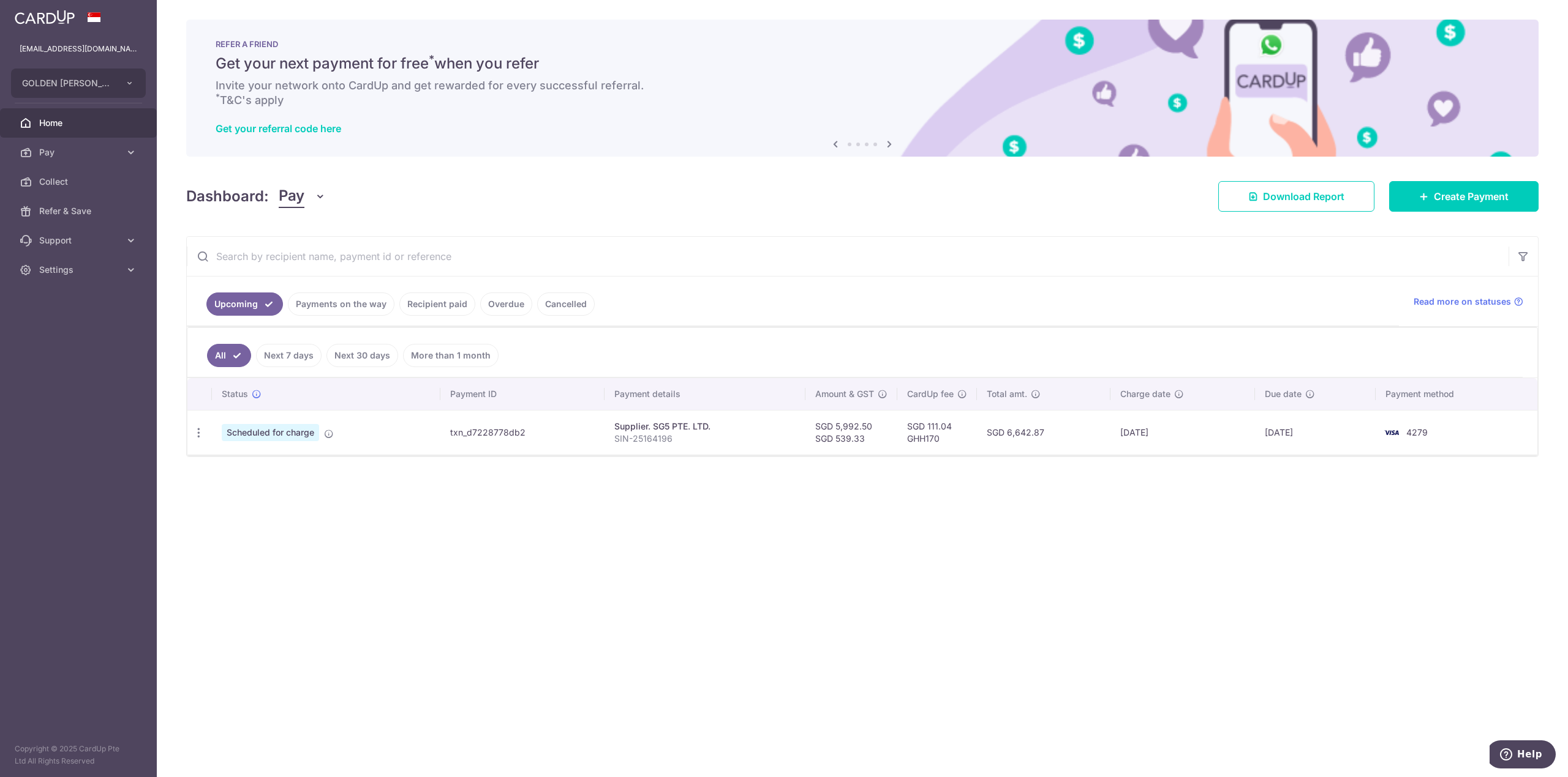
click at [349, 295] on link "Payments on the way" at bounding box center [341, 304] width 106 height 23
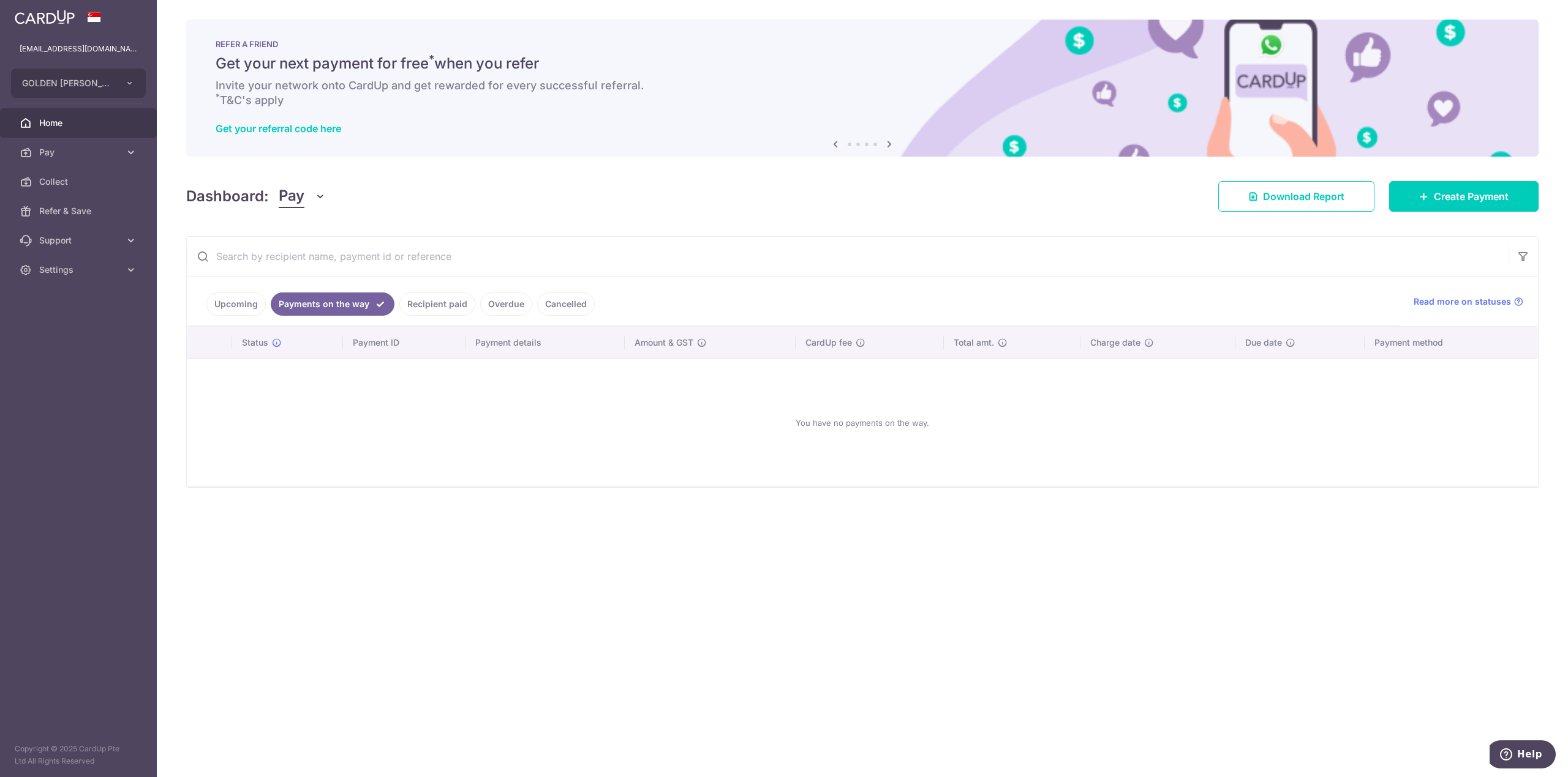
click at [263, 304] on link "Upcoming" at bounding box center [236, 304] width 59 height 23
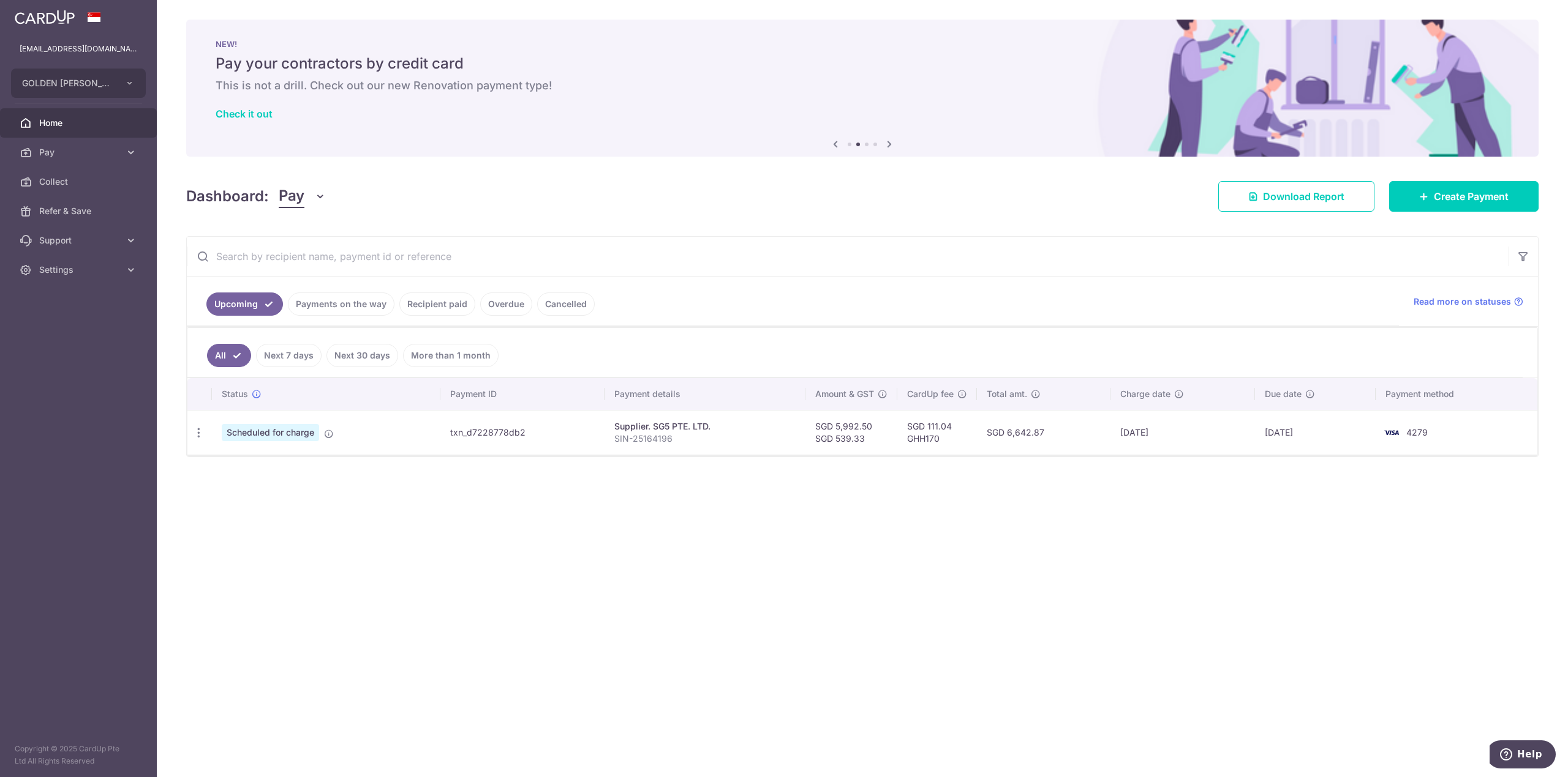
click at [357, 284] on ul "Upcoming Payments on the way Recipient paid Overdue Cancelled" at bounding box center [792, 301] width 1212 height 49
click at [357, 291] on ul "Upcoming Payments on the way Recipient paid Overdue Cancelled" at bounding box center [792, 301] width 1212 height 49
click at [358, 294] on link "Payments on the way" at bounding box center [341, 304] width 106 height 23
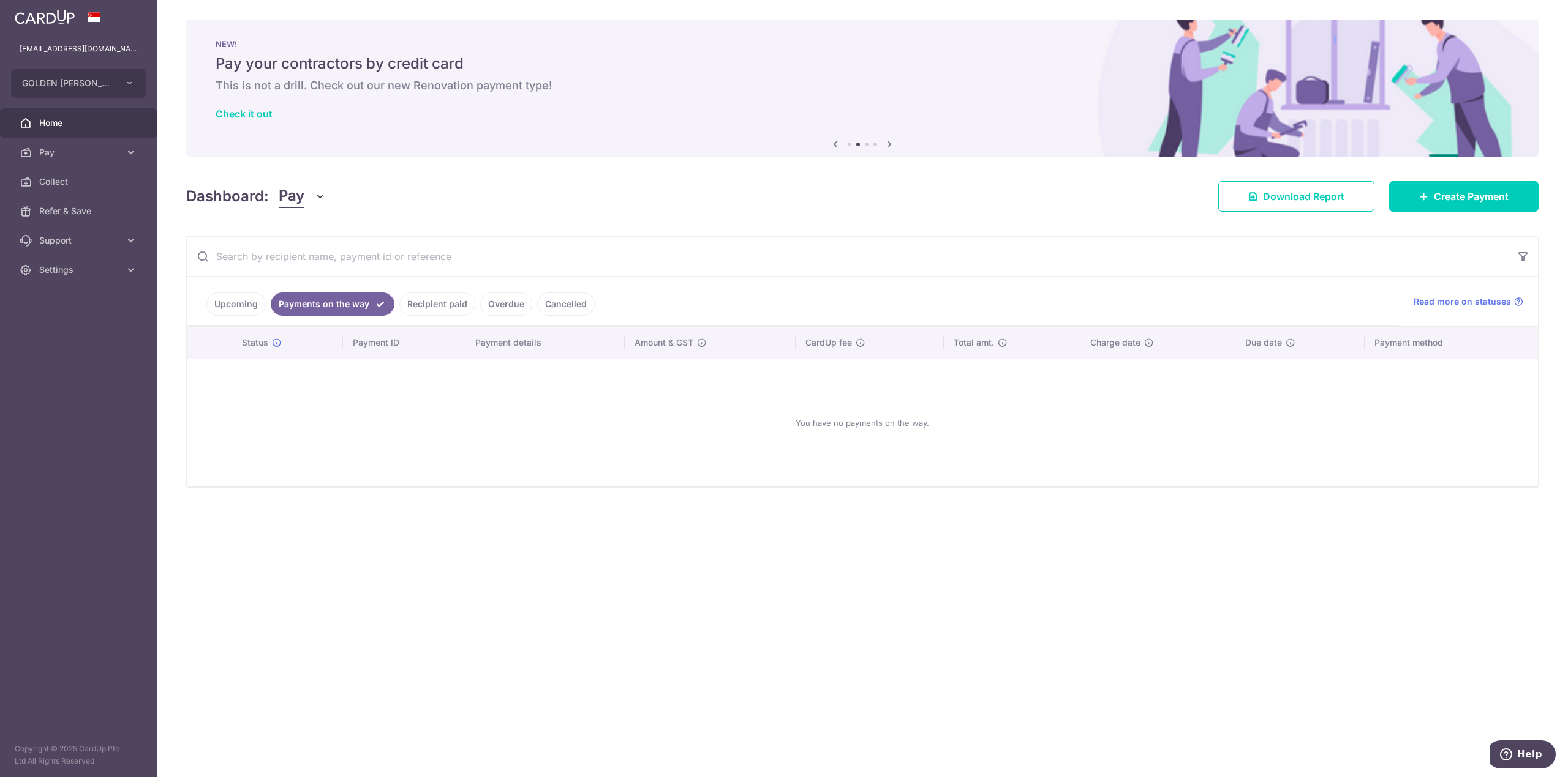
click at [461, 291] on ul "Upcoming Payments on the way Recipient paid Overdue Cancelled" at bounding box center [792, 301] width 1212 height 49
click at [455, 302] on link "Recipient paid" at bounding box center [437, 304] width 76 height 23
